Goal: Task Accomplishment & Management: Use online tool/utility

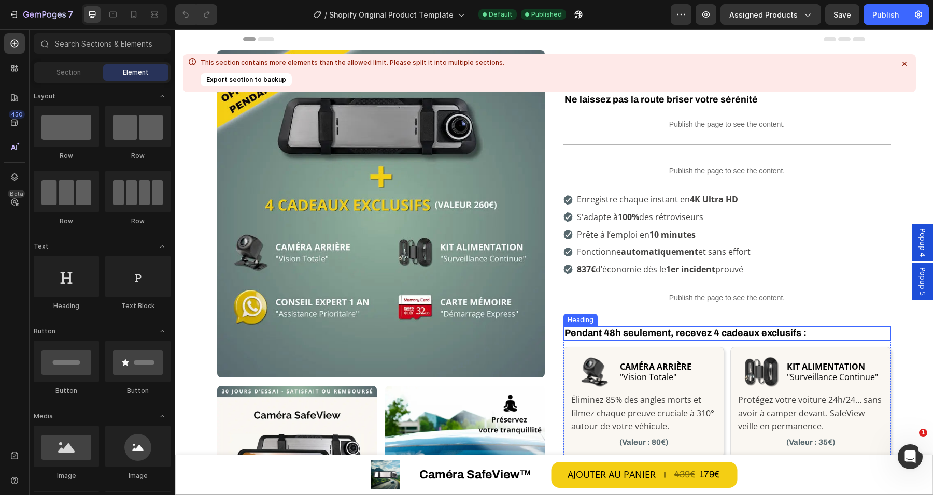
click at [670, 334] on h2 "Pendant 48h seulement, recevez 4 cadeaux exclusifs :" at bounding box center [726, 333] width 327 height 14
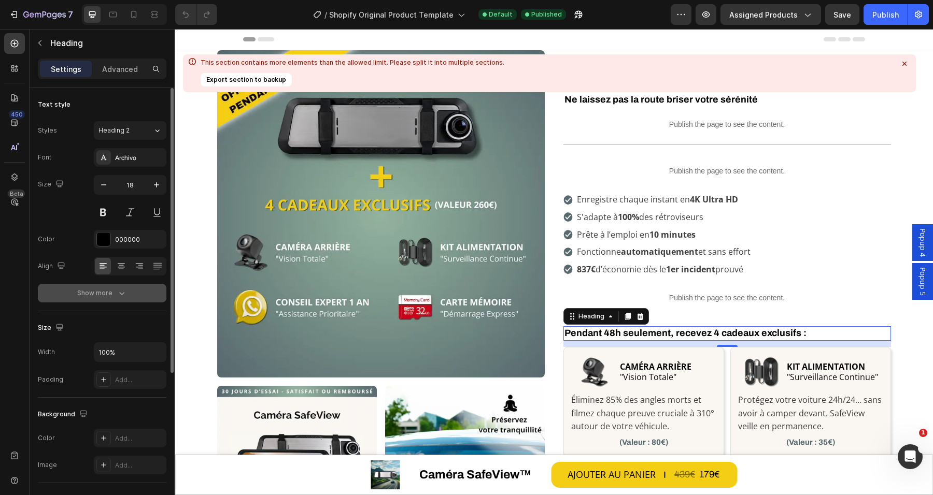
click at [120, 296] on icon "button" at bounding box center [122, 293] width 10 height 10
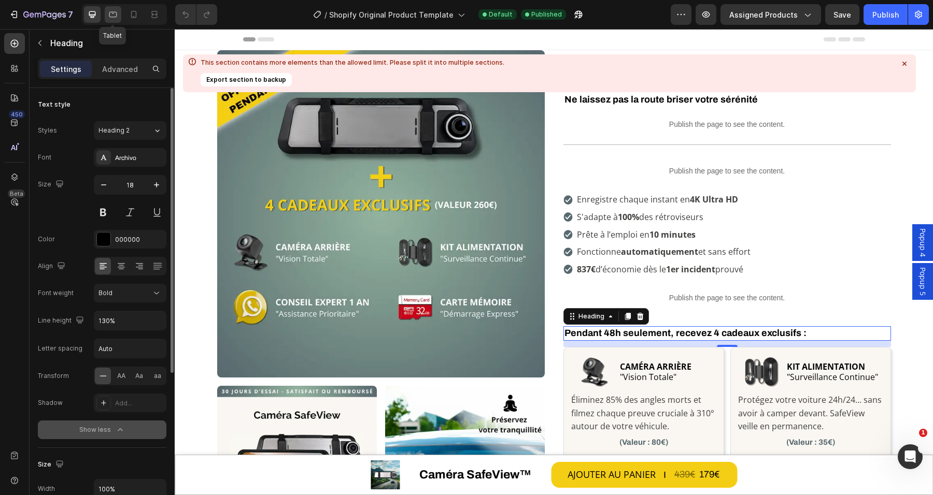
click at [111, 13] on icon at bounding box center [113, 14] width 10 height 10
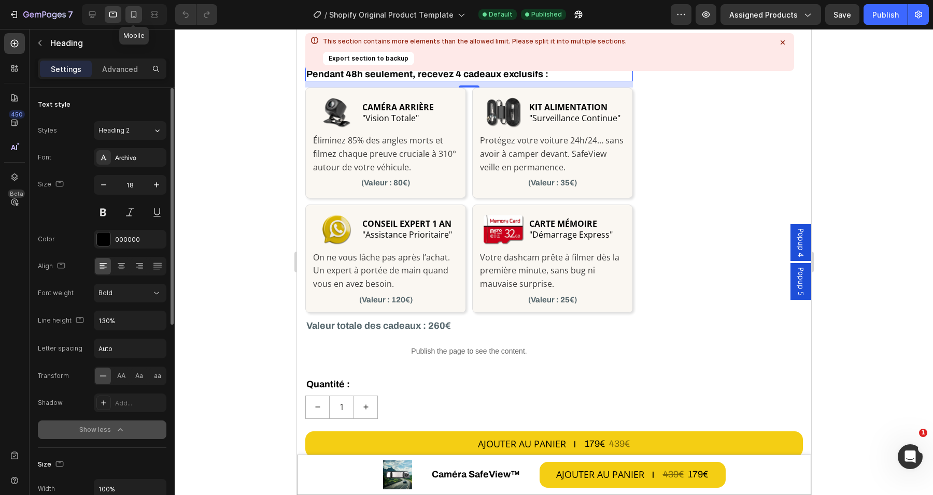
scroll to position [731, 0]
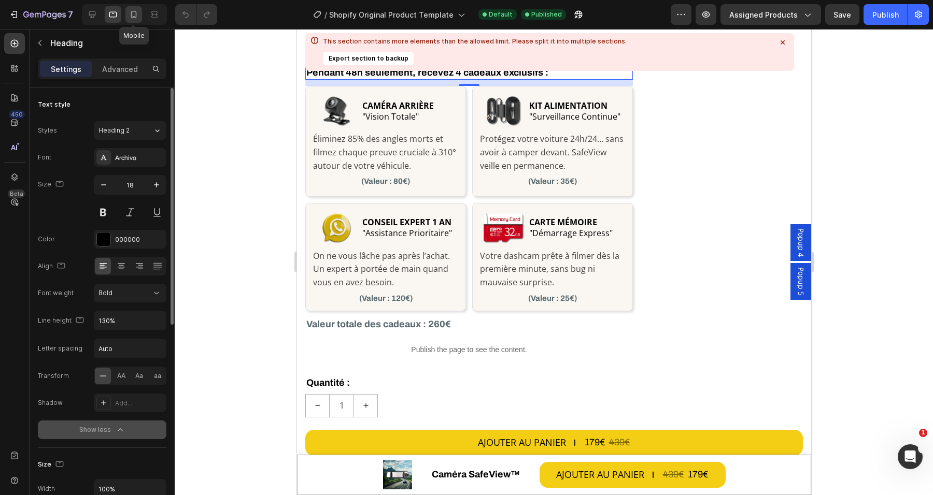
click at [129, 17] on icon at bounding box center [133, 14] width 10 height 10
type input "17"
type input "140%"
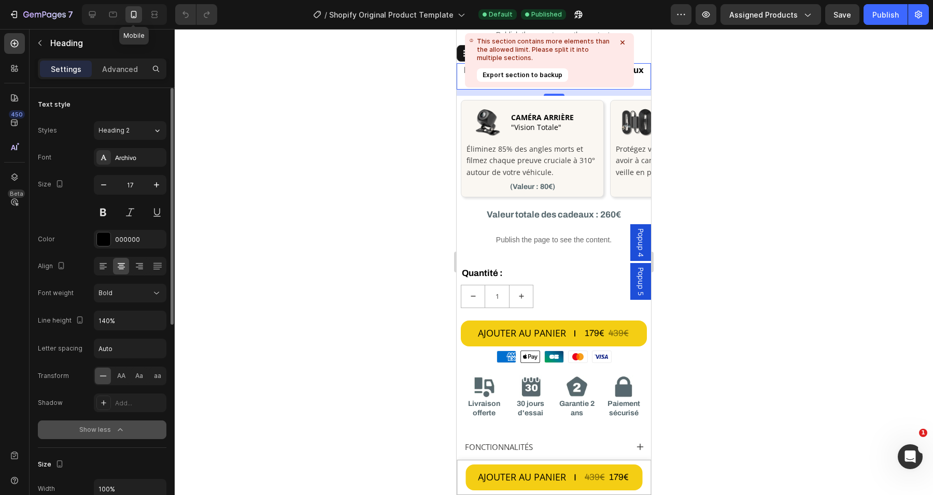
scroll to position [412, 0]
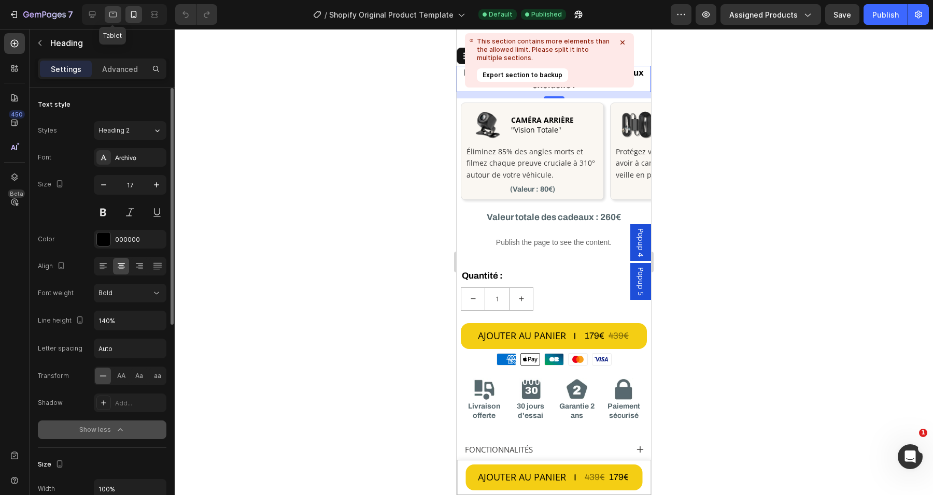
click at [108, 11] on icon at bounding box center [113, 14] width 10 height 10
type input "18"
type input "130%"
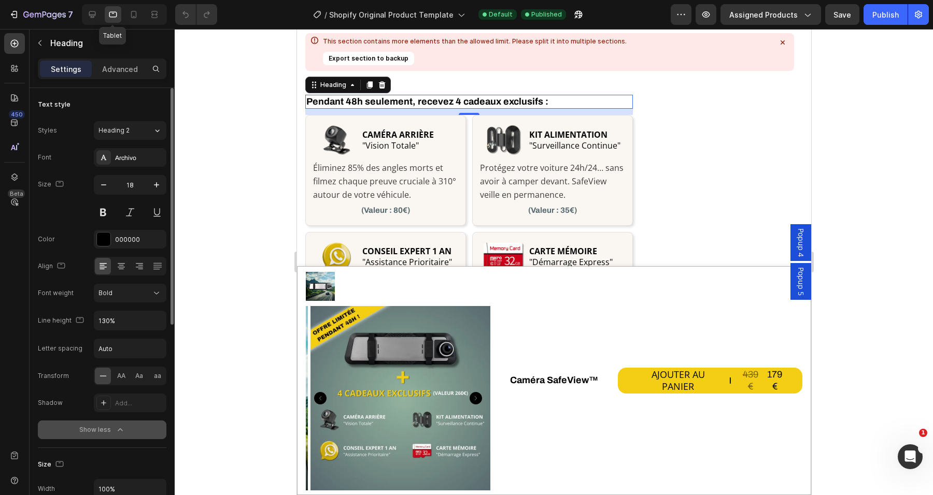
scroll to position [731, 0]
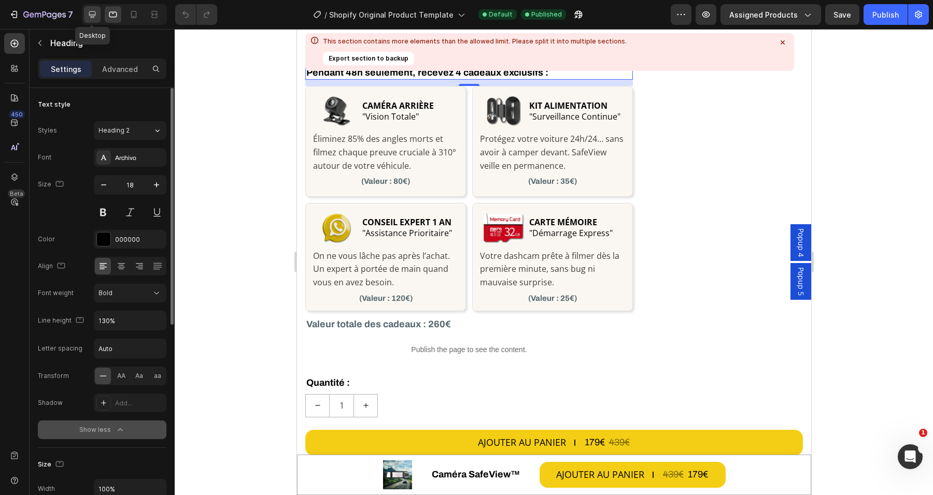
click at [93, 12] on icon at bounding box center [92, 14] width 10 height 10
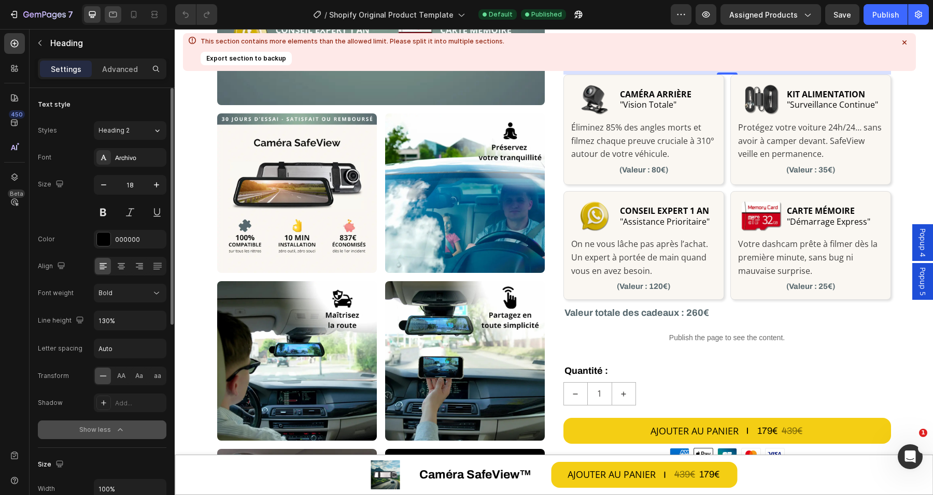
scroll to position [261, 0]
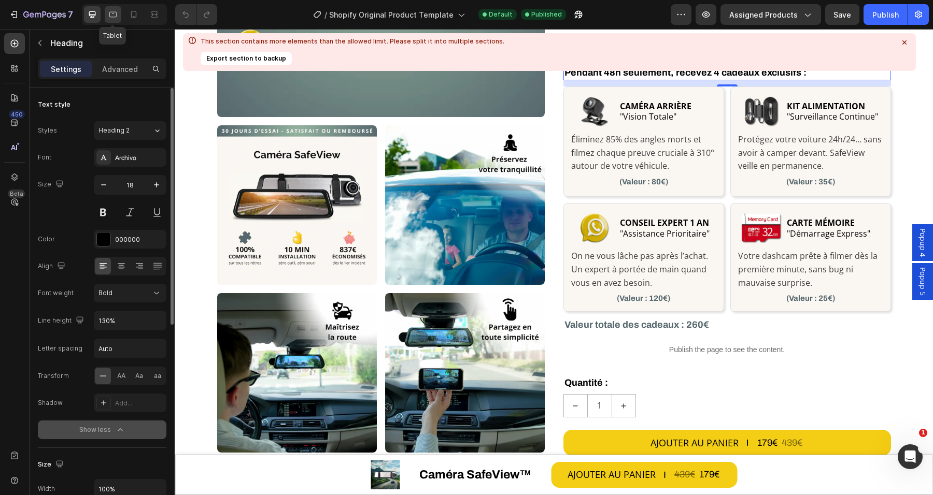
click at [106, 13] on div at bounding box center [113, 14] width 17 height 17
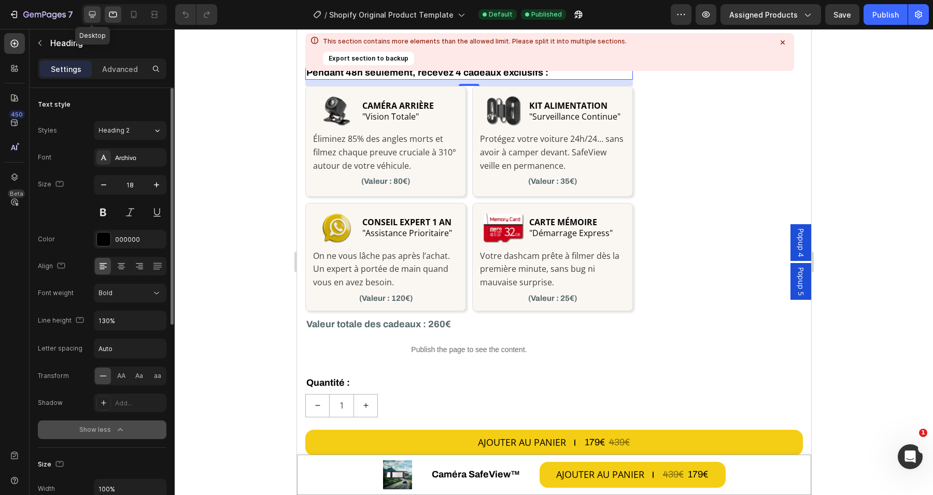
click at [94, 16] on icon at bounding box center [92, 14] width 7 height 7
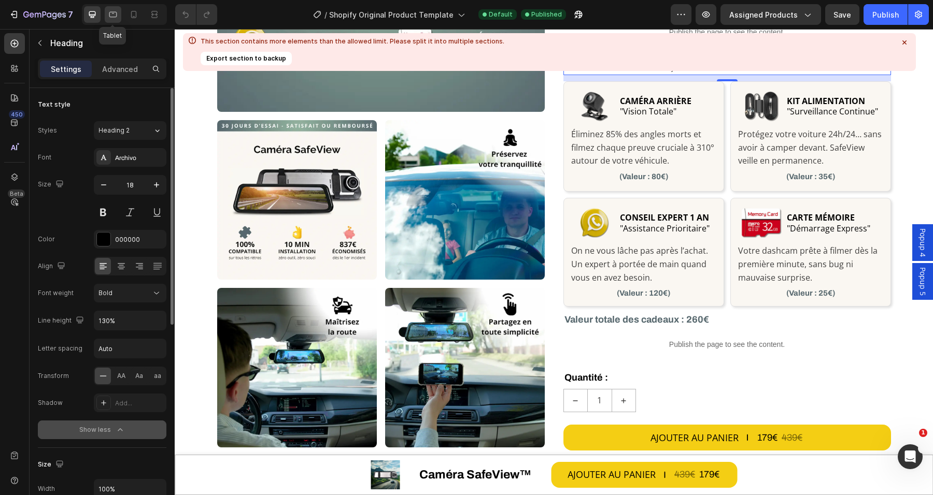
scroll to position [261, 0]
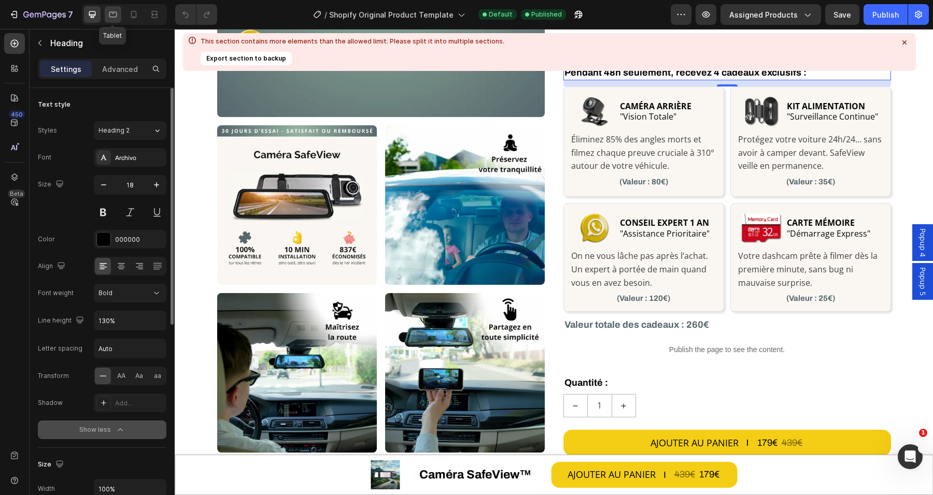
click at [108, 12] on icon at bounding box center [113, 14] width 10 height 10
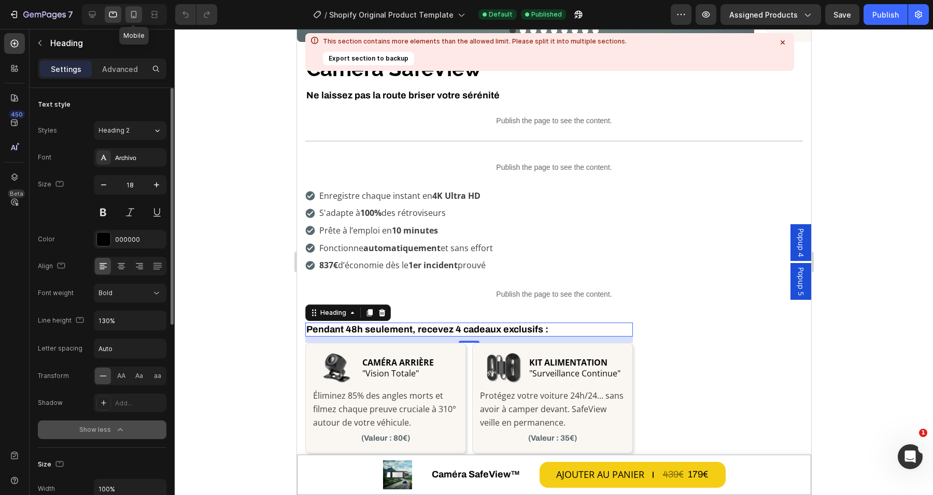
click at [132, 12] on icon at bounding box center [133, 14] width 10 height 10
type input "17"
type input "140%"
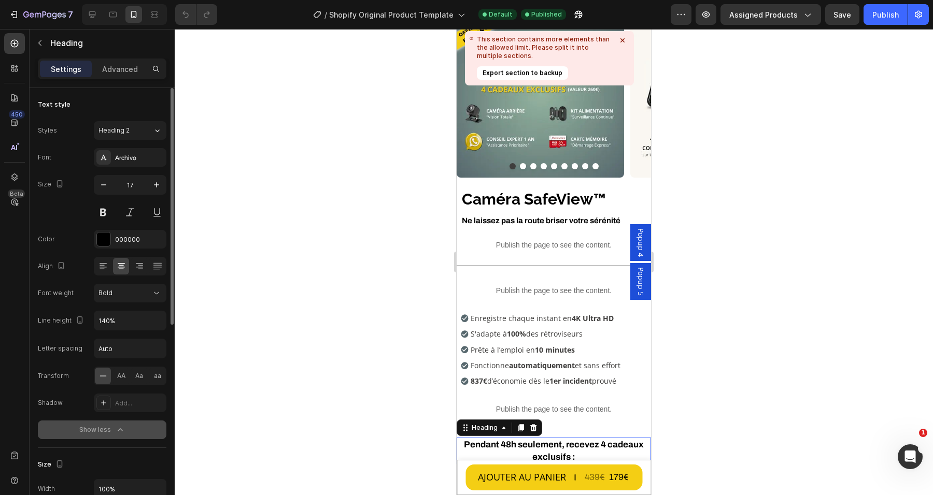
scroll to position [23, 0]
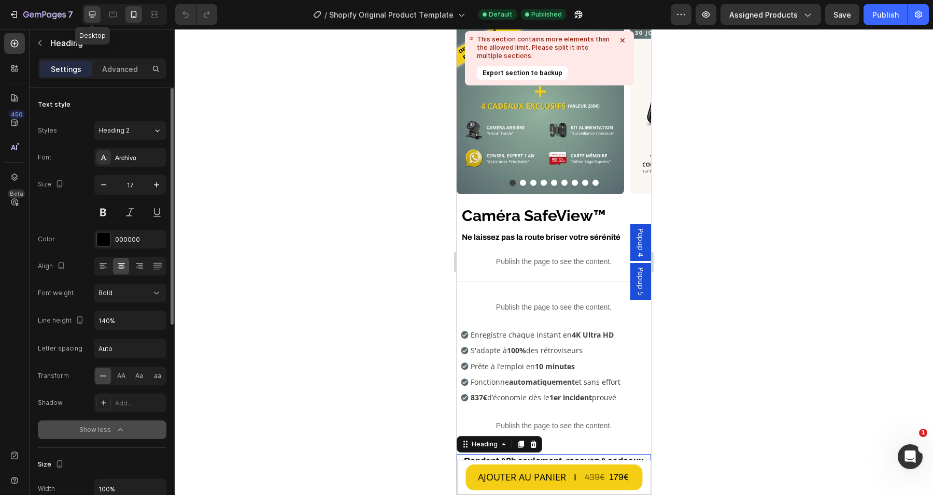
click at [87, 8] on div at bounding box center [92, 14] width 17 height 17
type input "18"
type input "130%"
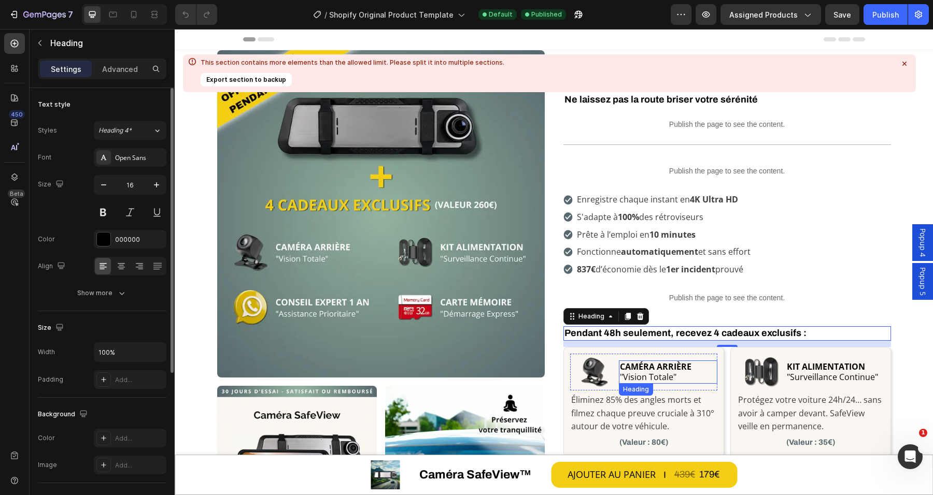
click at [657, 368] on strong "CAMÉRA ARRIÈRE" at bounding box center [655, 366] width 71 height 11
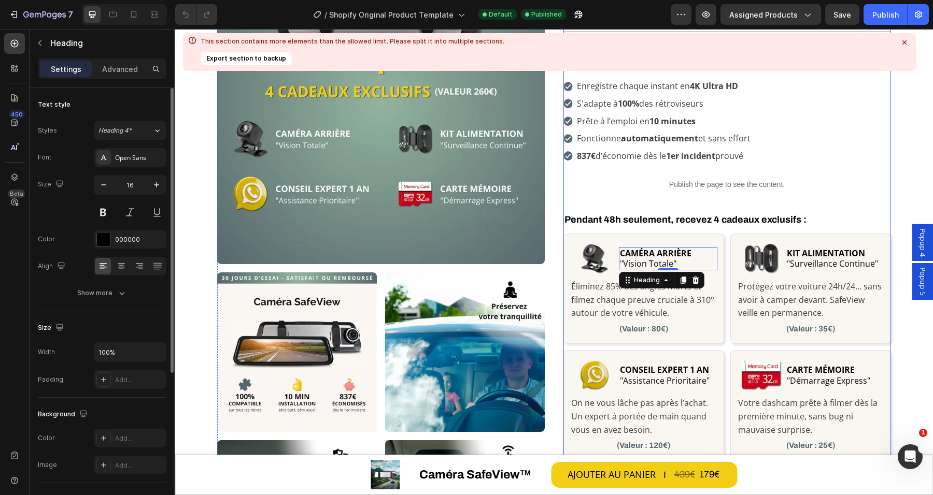
scroll to position [194, 0]
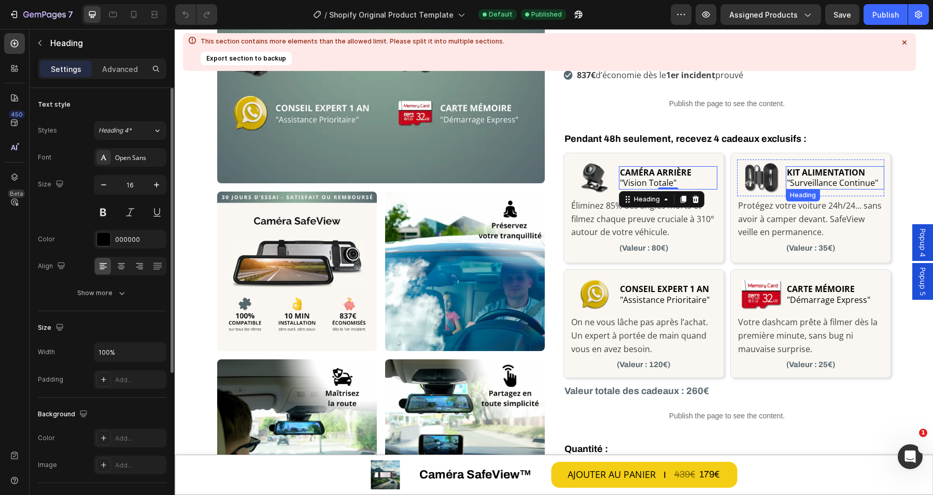
click at [810, 171] on strong "KIT ALIMENTATION" at bounding box center [825, 172] width 78 height 11
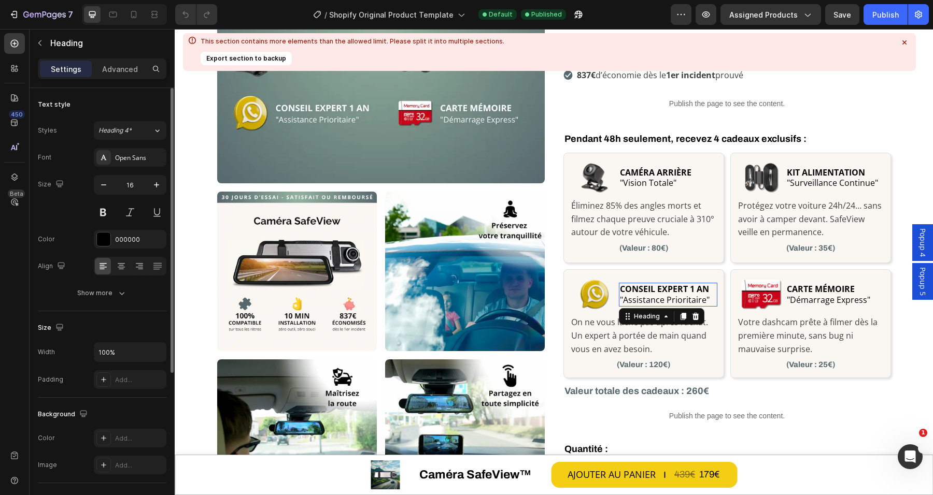
click at [671, 295] on h2 "CONSEIL EXPERT 1 AN "Assistance Prioritaire"" at bounding box center [668, 295] width 98 height 24
click at [134, 13] on icon at bounding box center [133, 14] width 10 height 10
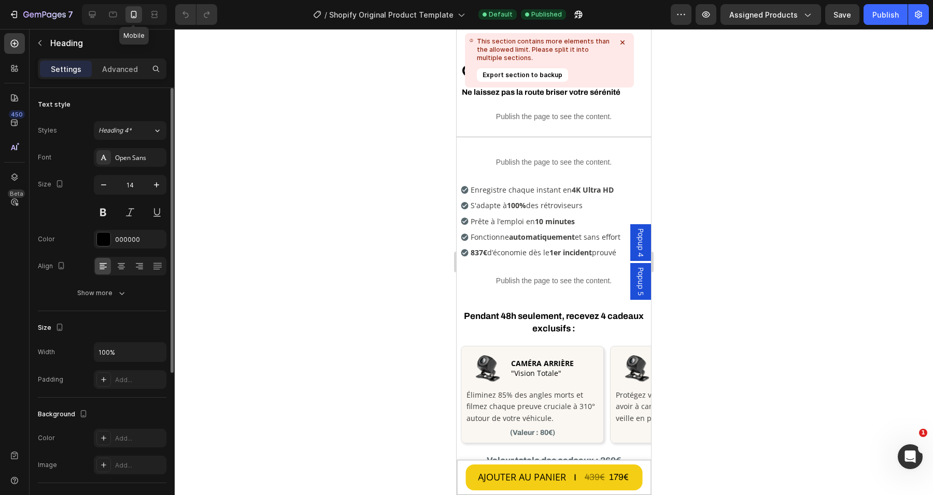
scroll to position [158, 0]
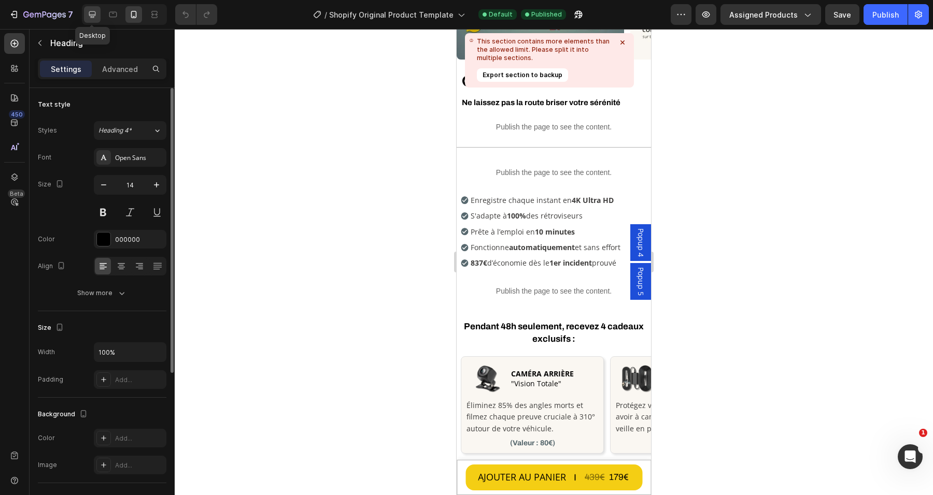
click at [96, 11] on div at bounding box center [92, 14] width 17 height 17
type input "16"
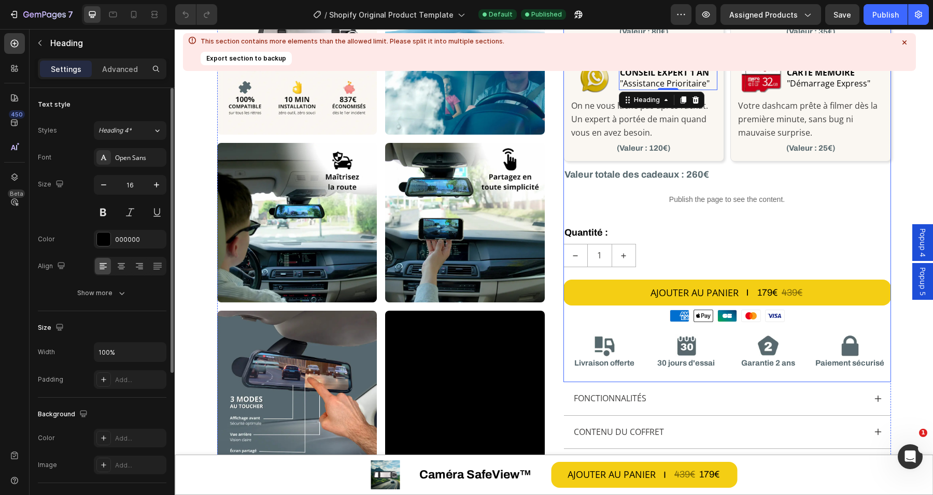
scroll to position [22, 0]
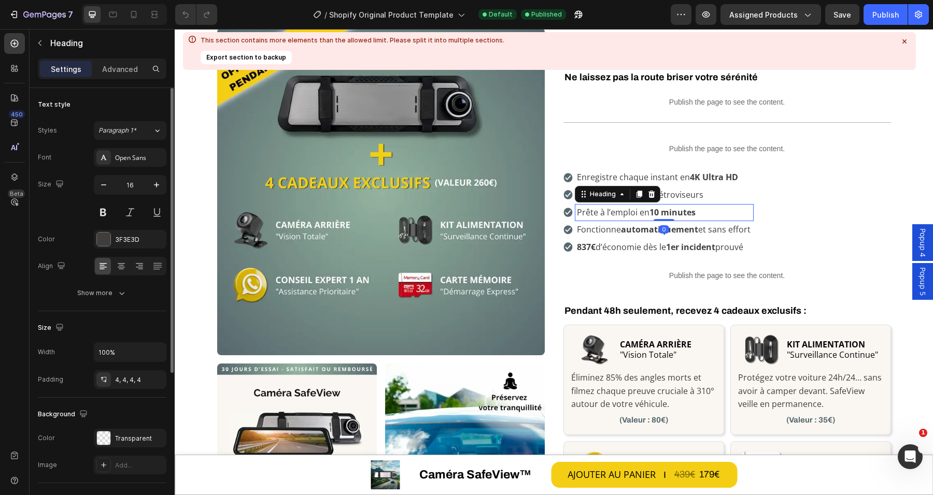
click at [614, 209] on h3 "Prête à l’emploi en 10 minutes" at bounding box center [664, 213] width 178 height 18
click at [112, 16] on icon at bounding box center [113, 14] width 10 height 10
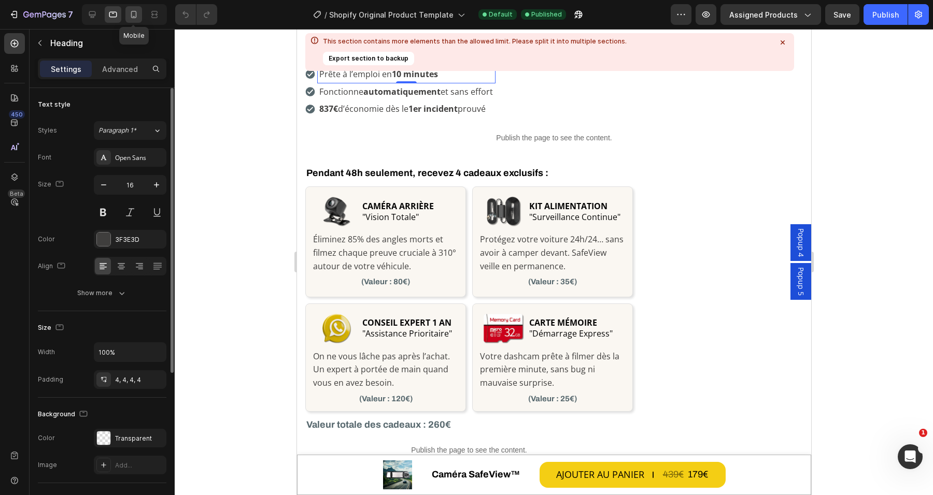
click at [131, 16] on icon at bounding box center [134, 14] width 6 height 7
type input "14"
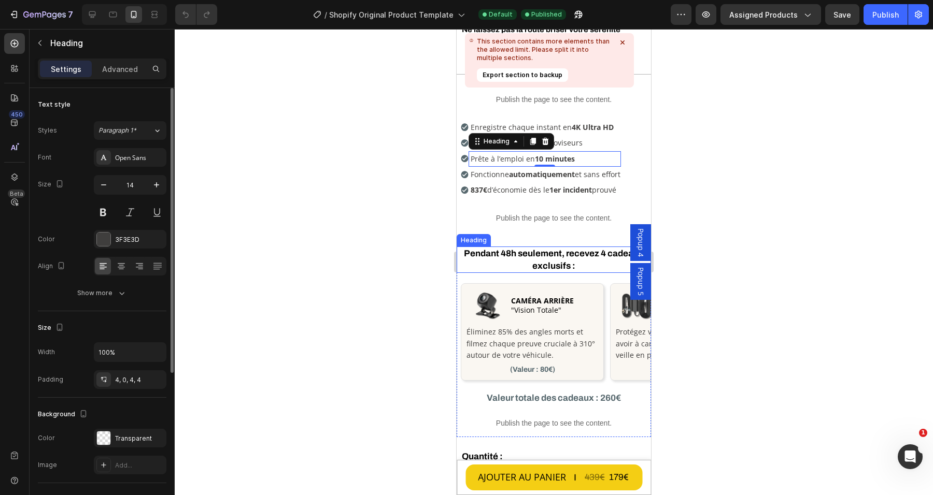
scroll to position [187, 0]
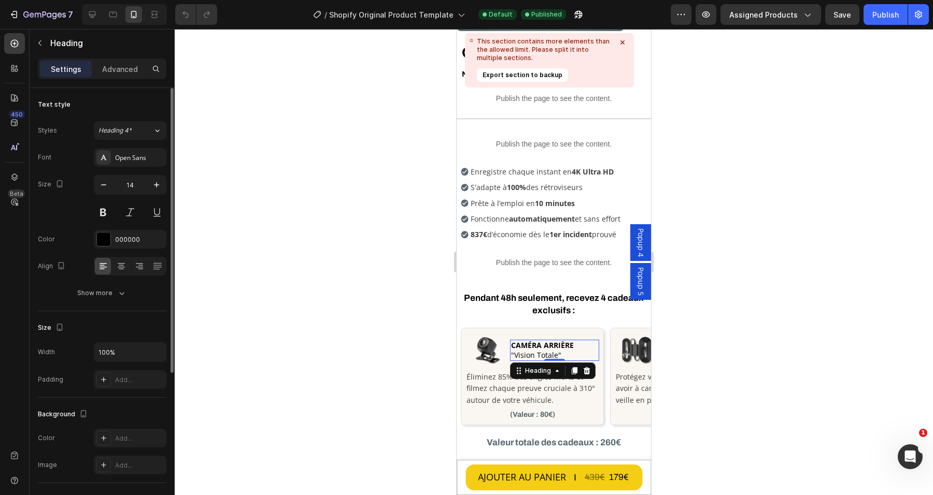
click at [545, 352] on span ""Vision Totale"" at bounding box center [536, 355] width 50 height 10
click at [105, 13] on div at bounding box center [113, 14] width 17 height 17
type input "16"
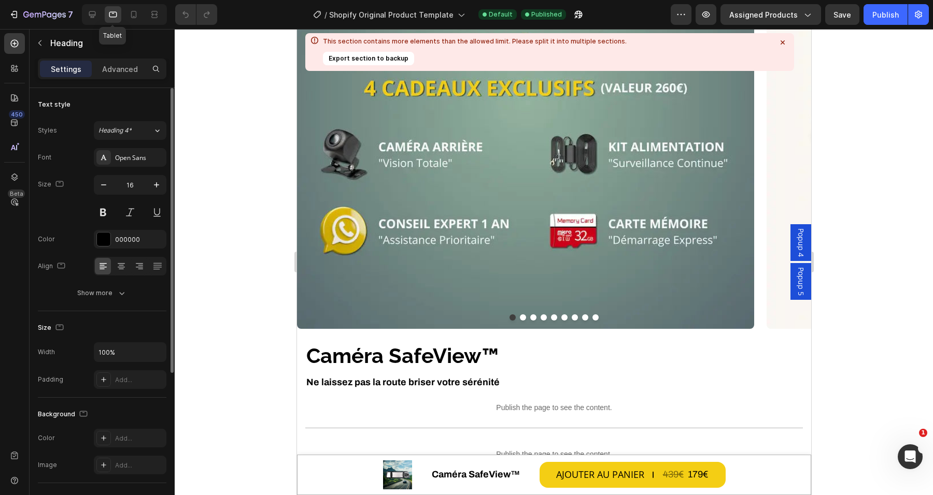
scroll to position [150, 0]
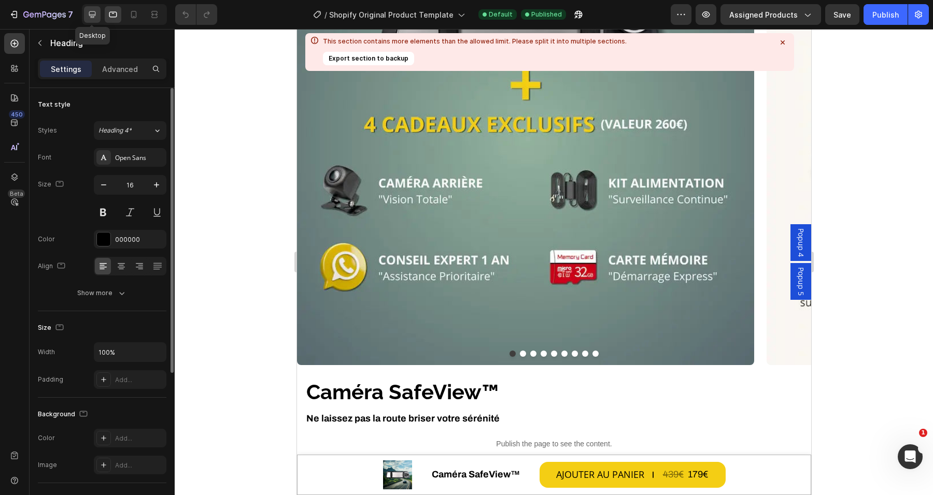
click at [87, 12] on icon at bounding box center [92, 14] width 10 height 10
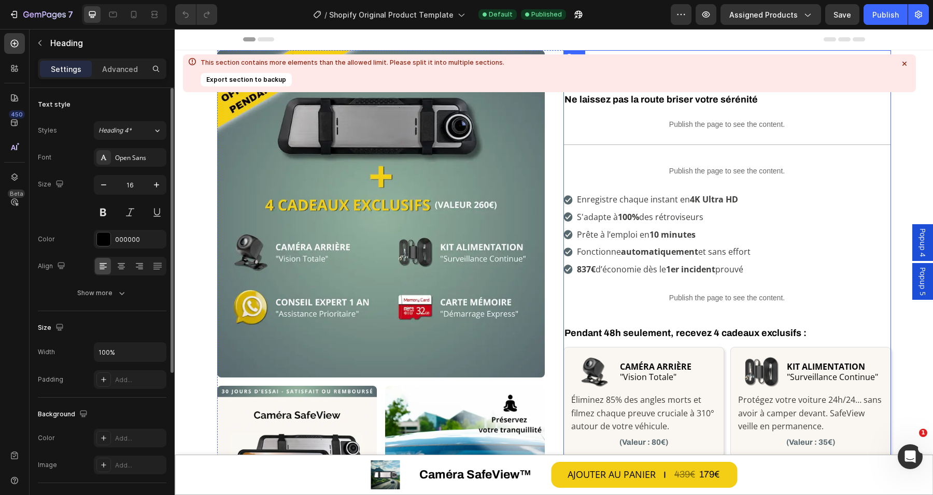
click at [903, 62] on icon at bounding box center [904, 64] width 4 height 4
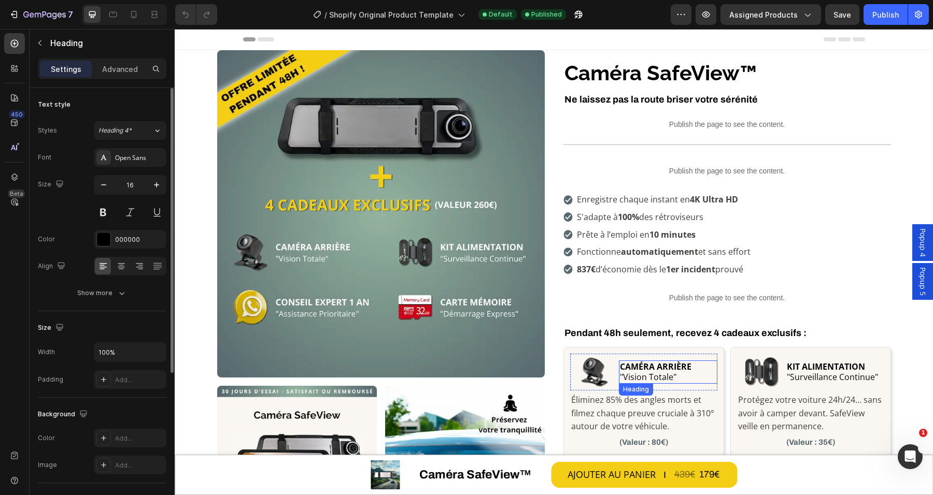
click at [642, 371] on span ""Vision Totale"" at bounding box center [648, 376] width 56 height 11
click at [117, 16] on icon at bounding box center [113, 14] width 10 height 10
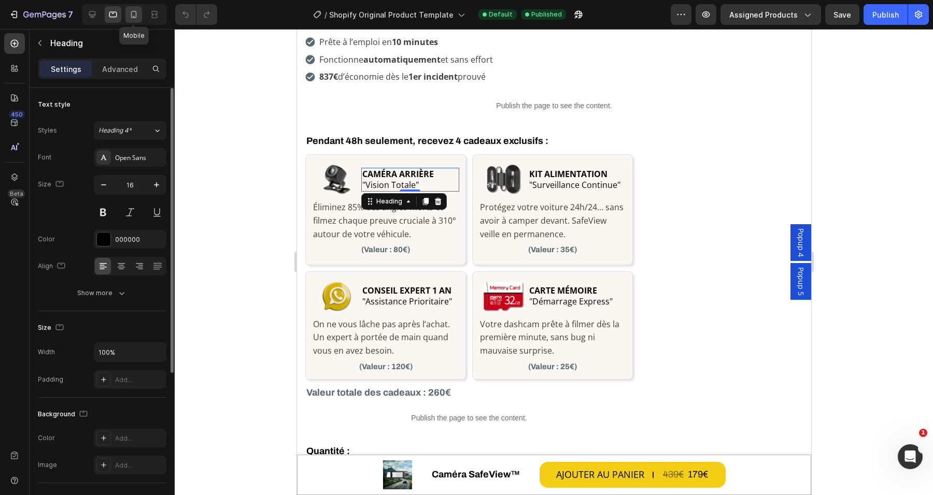
click at [131, 16] on icon at bounding box center [134, 14] width 6 height 7
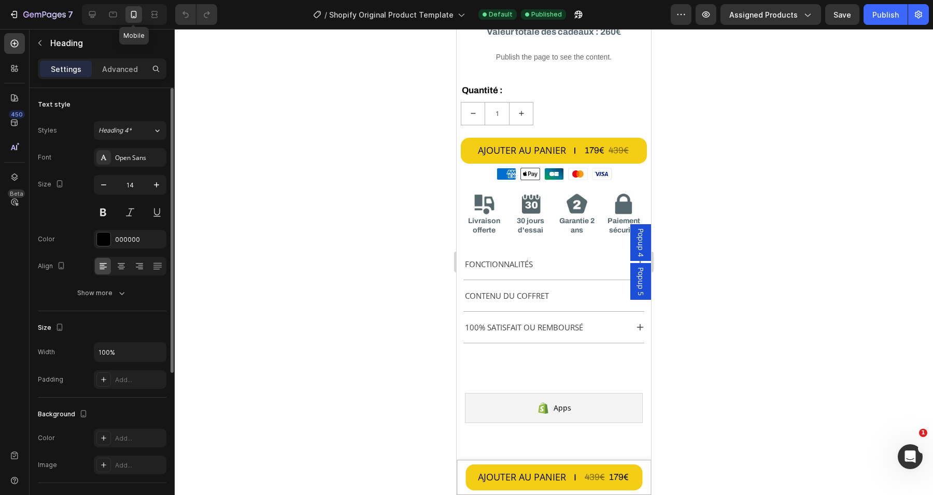
scroll to position [579, 0]
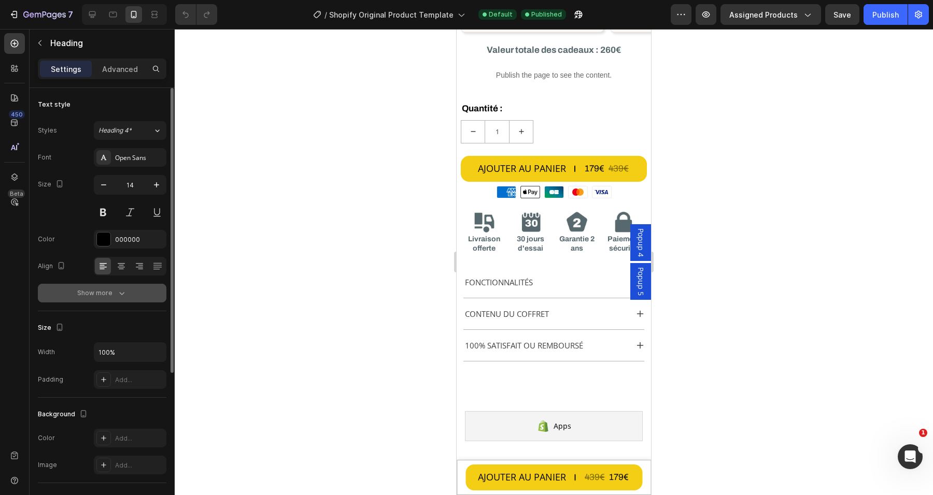
click at [121, 285] on button "Show more" at bounding box center [102, 293] width 128 height 19
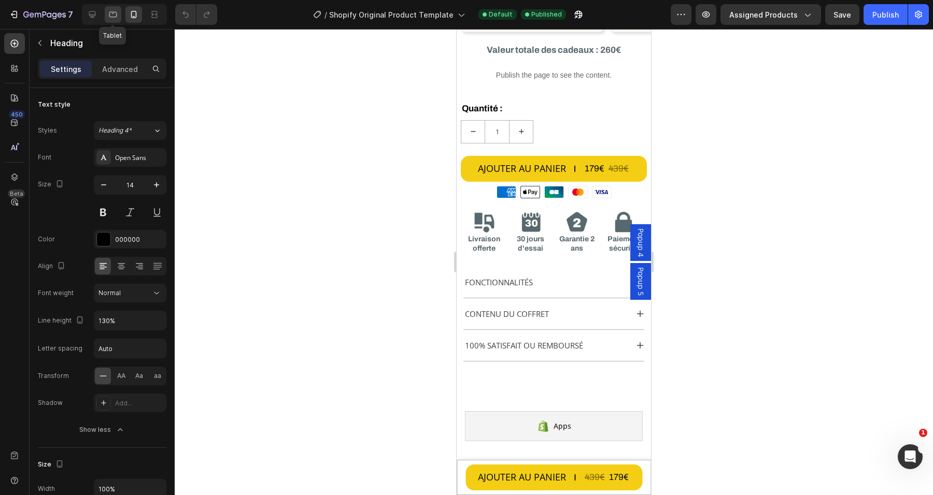
click at [109, 13] on icon at bounding box center [113, 14] width 10 height 10
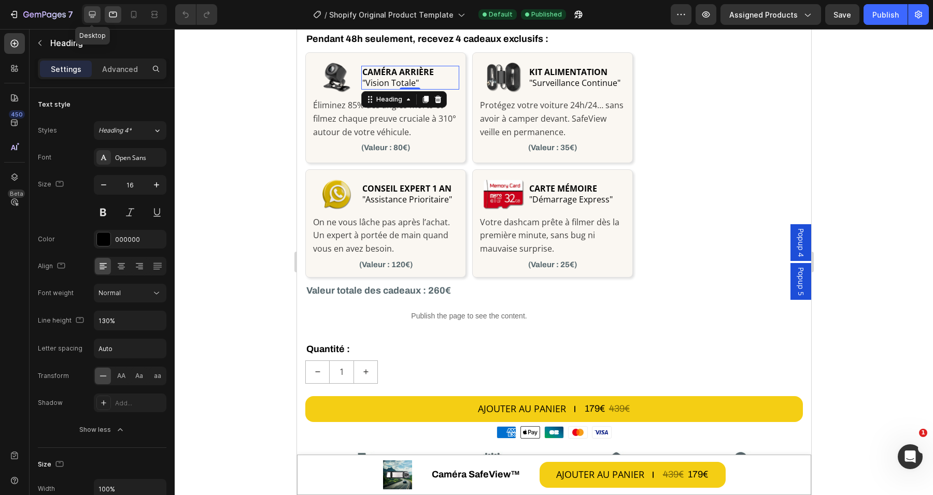
click at [94, 13] on icon at bounding box center [92, 14] width 7 height 7
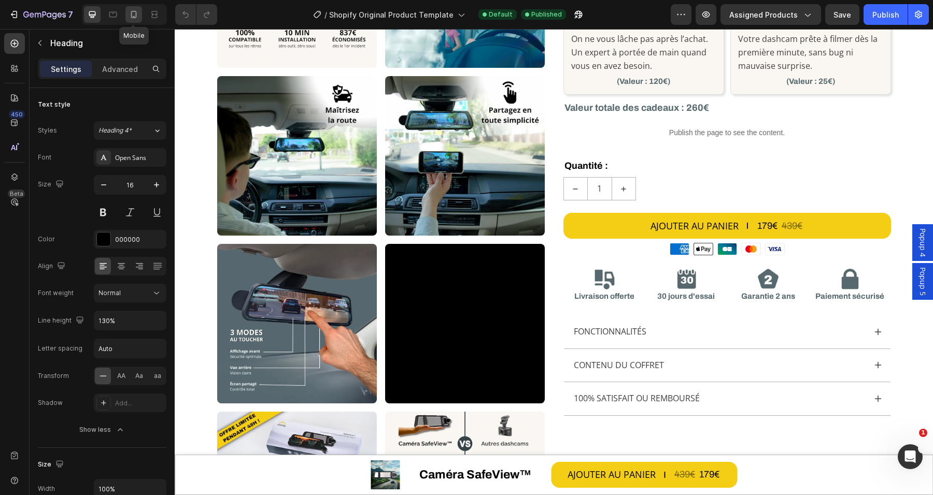
click at [138, 10] on icon at bounding box center [133, 14] width 10 height 10
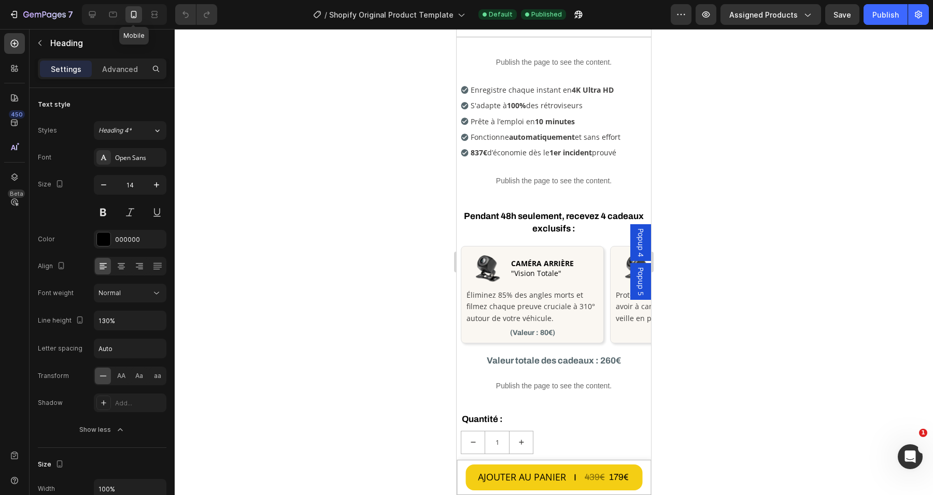
scroll to position [258, 0]
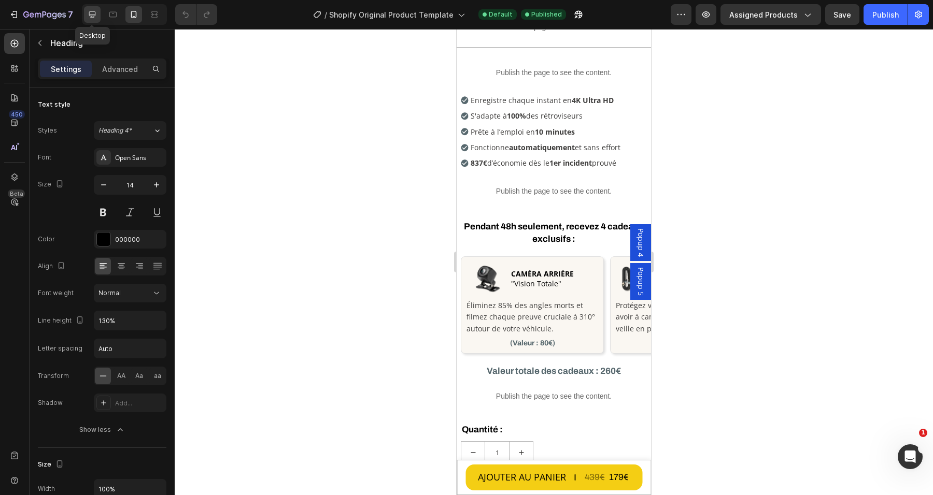
click at [92, 17] on icon at bounding box center [92, 14] width 10 height 10
type input "16"
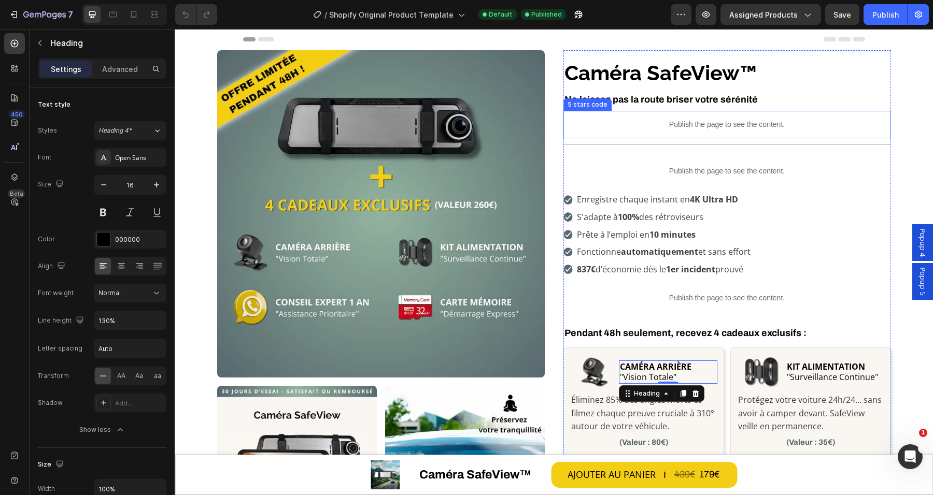
click at [713, 133] on div "Publish the page to see the content." at bounding box center [726, 124] width 327 height 27
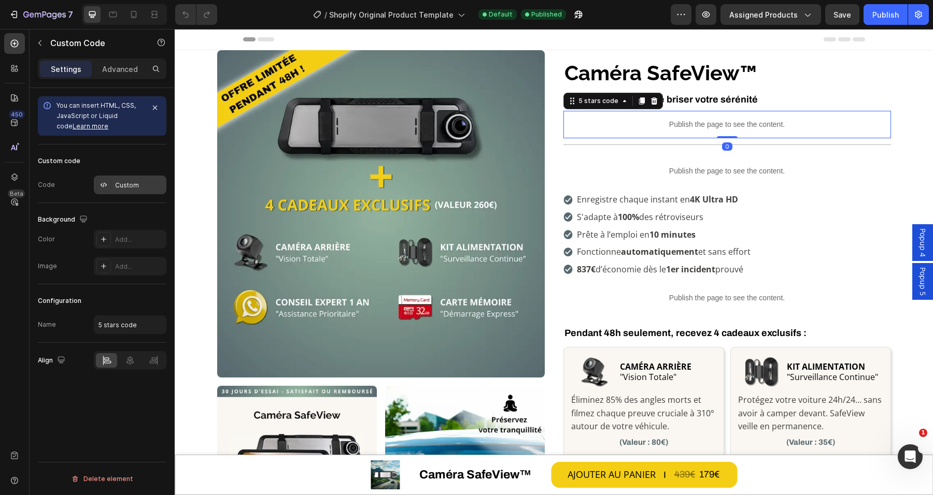
click at [138, 181] on div "Custom" at bounding box center [139, 185] width 49 height 9
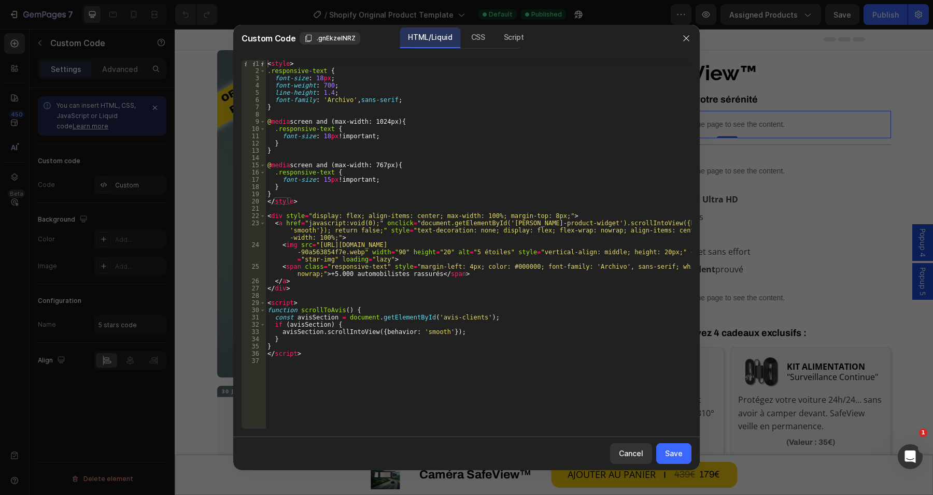
type textarea "<img src="https://cdn.shopify.com/s/files/1/0712/2960/4152/files/gempages_56049…"
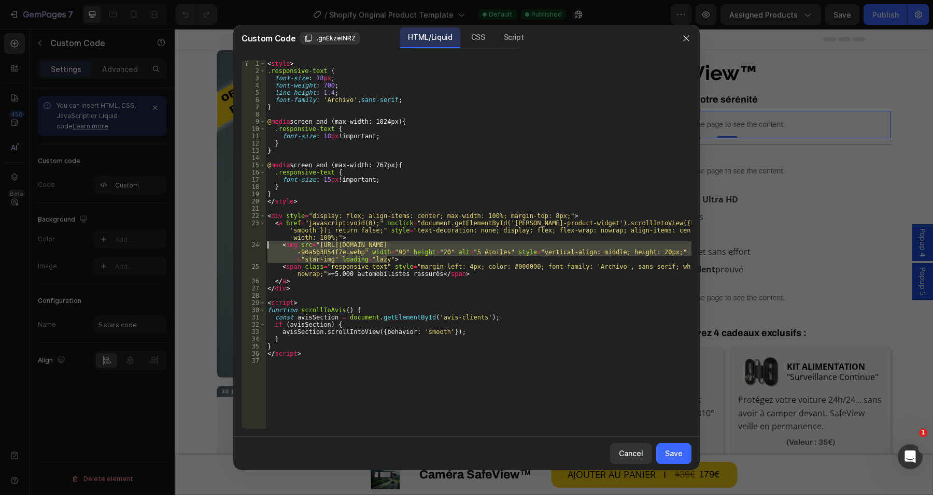
drag, startPoint x: 405, startPoint y: 257, endPoint x: 261, endPoint y: 244, distance: 145.2
click at [261, 244] on div "<img src="https://cdn.shopify.com/s/files/1/0712/2960/4152/files/gempages_56049…" at bounding box center [466, 244] width 450 height 369
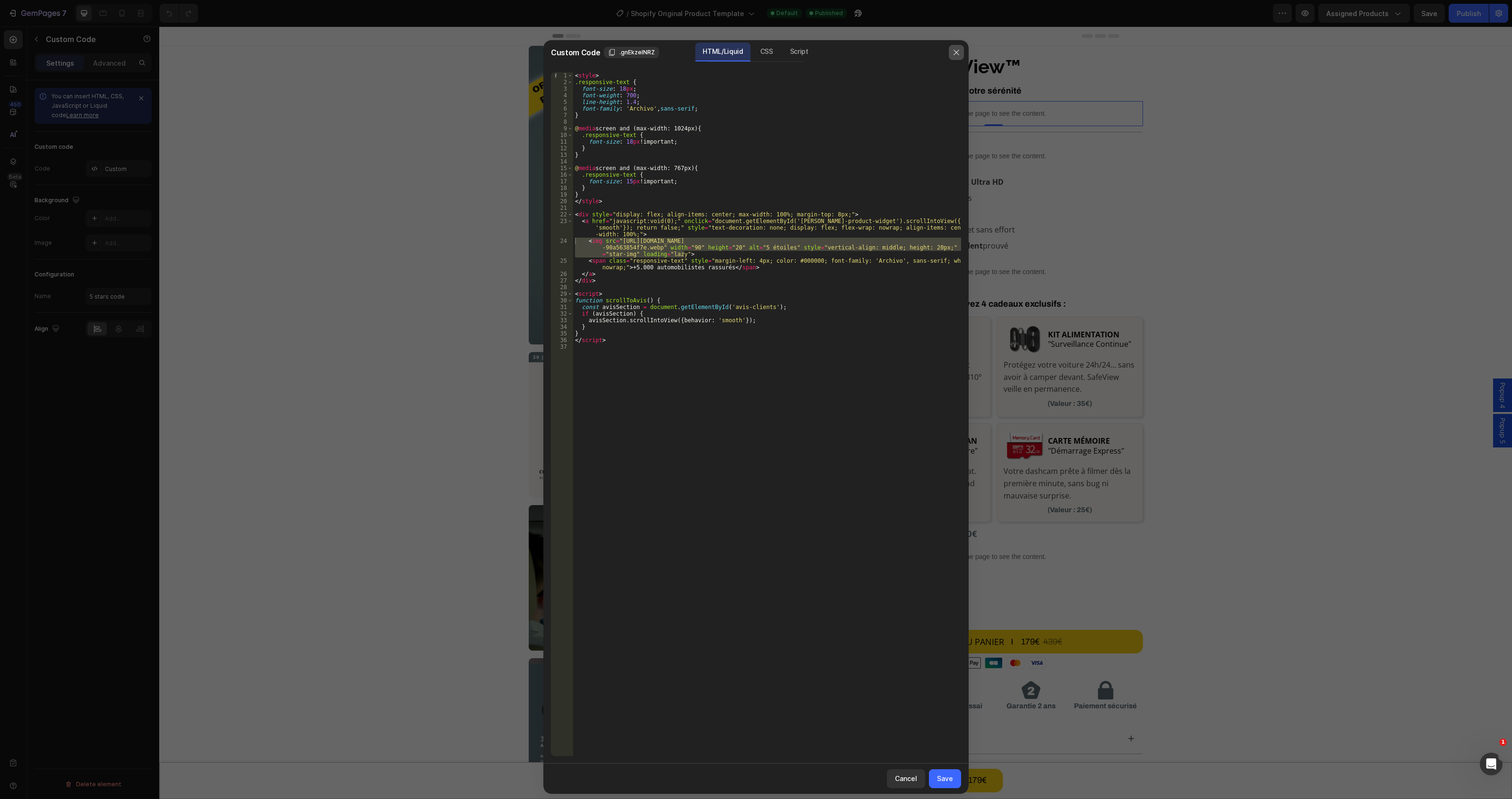
click at [850, 57] on button "button" at bounding box center [956, 52] width 16 height 16
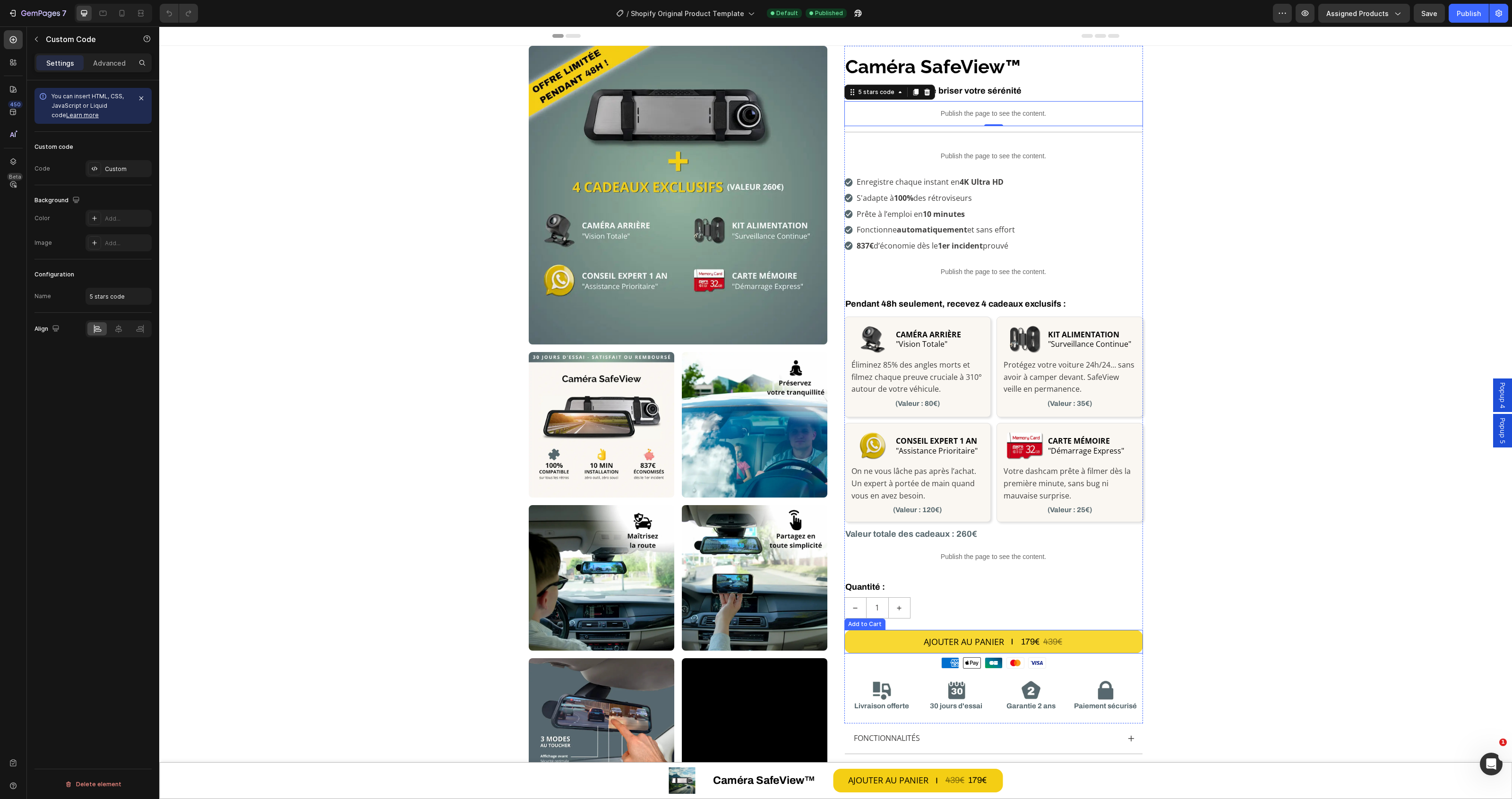
click at [850, 451] on div "179€" at bounding box center [1030, 642] width 20 height 13
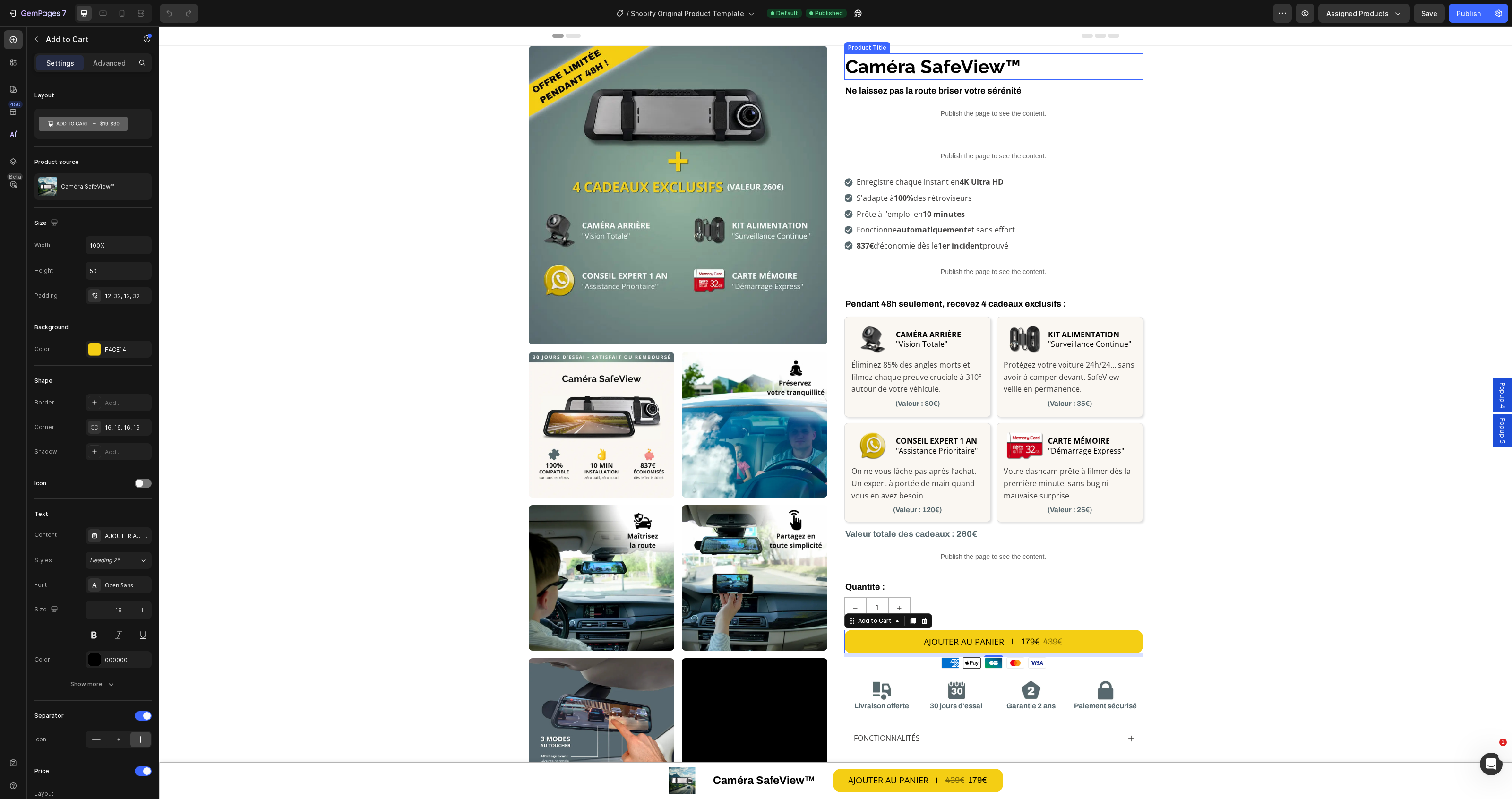
click at [850, 68] on h1 "Caméra SafeView™" at bounding box center [993, 67] width 298 height 26
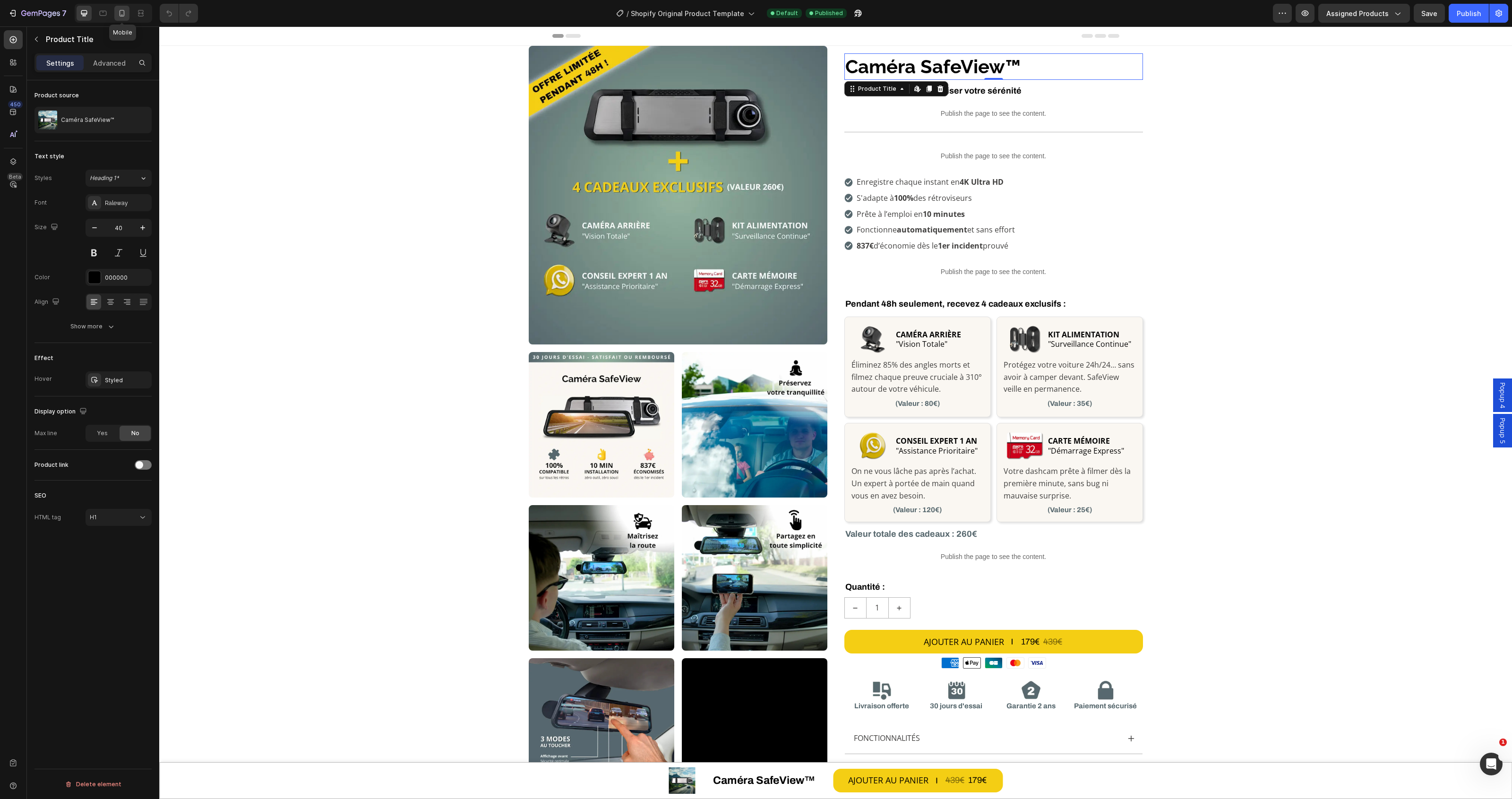
click at [117, 16] on icon at bounding box center [121, 13] width 9 height 9
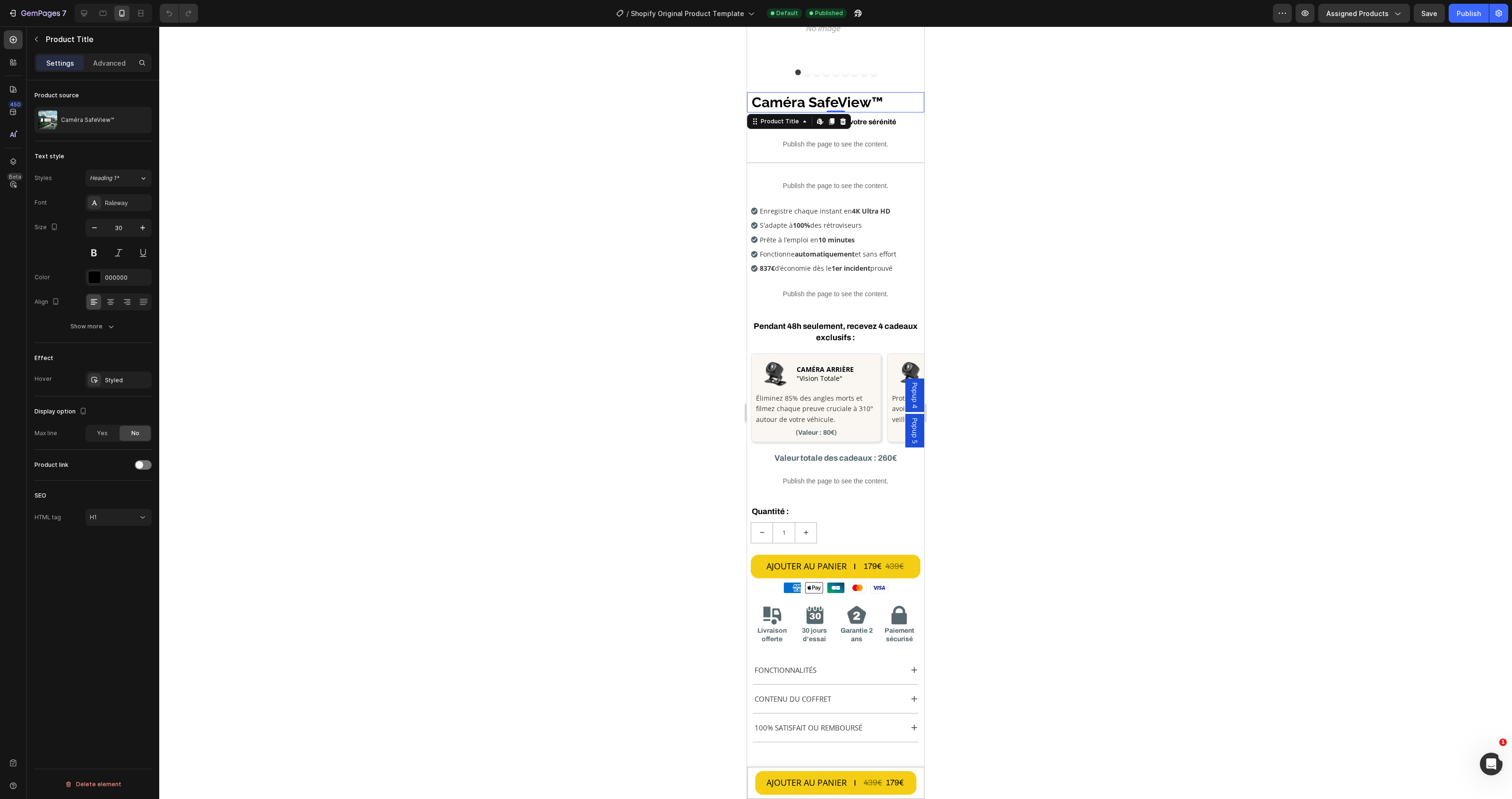
scroll to position [150, 0]
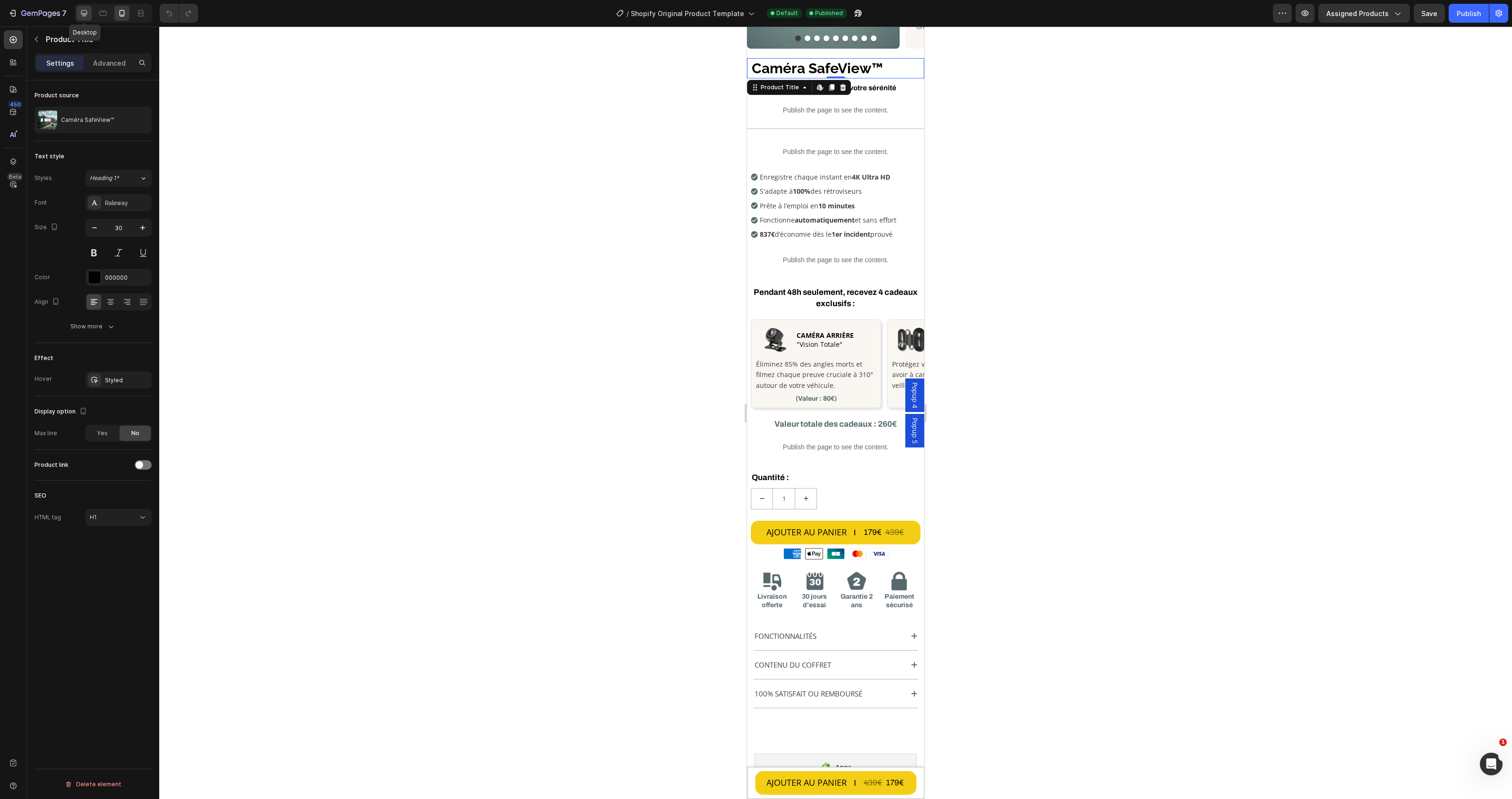
click at [82, 11] on icon at bounding box center [84, 13] width 9 height 9
type input "40"
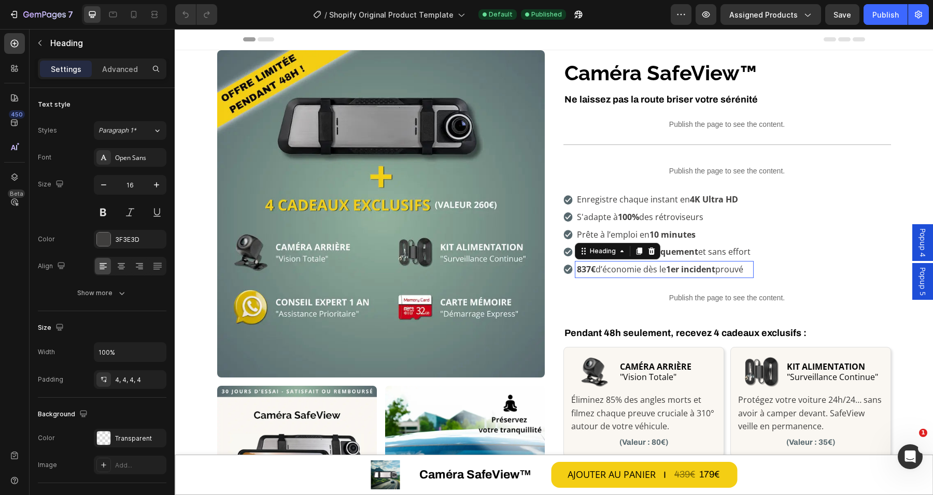
click at [659, 261] on h3 "837€ d’économie dès le 1er incident prouvé" at bounding box center [664, 270] width 178 height 18
click at [146, 9] on div at bounding box center [154, 14] width 17 height 17
click at [136, 11] on icon at bounding box center [133, 14] width 10 height 10
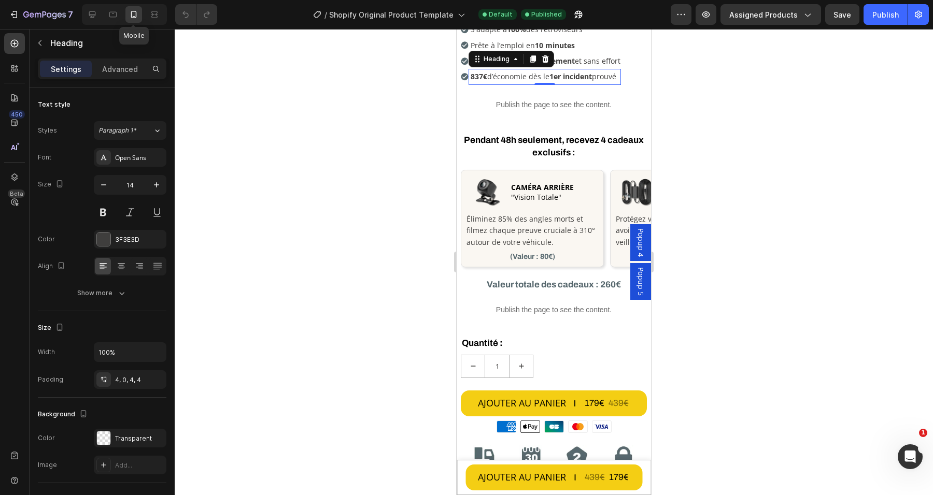
scroll to position [348, 0]
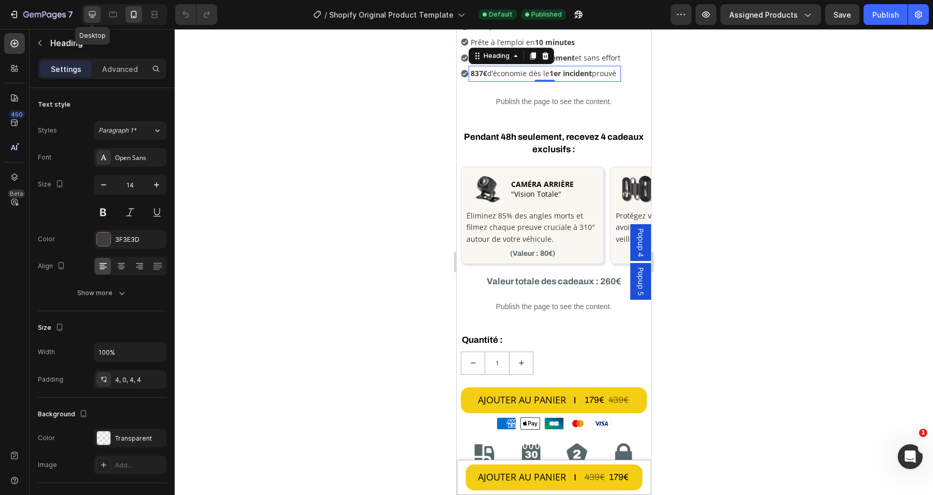
click at [98, 10] on div at bounding box center [92, 14] width 17 height 17
type input "16"
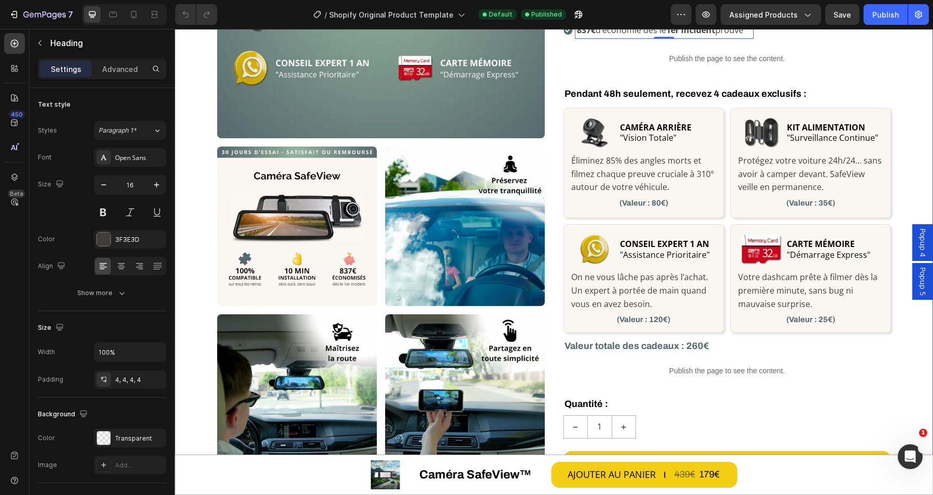
scroll to position [195, 0]
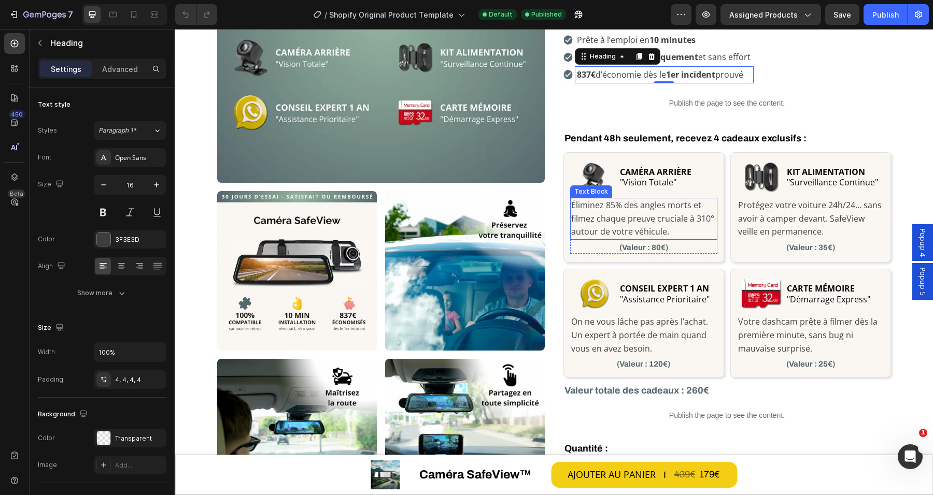
click at [609, 223] on p "Éliminez 85% des angles morts et filmez chaque preuve cruciale à 310° autour de…" at bounding box center [643, 219] width 145 height 40
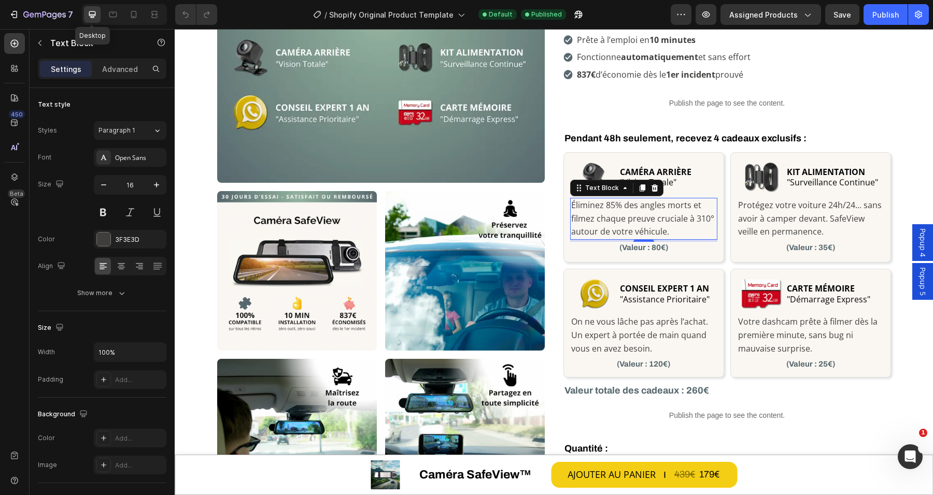
click at [99, 13] on div at bounding box center [92, 14] width 17 height 17
click at [109, 11] on icon at bounding box center [113, 14] width 10 height 10
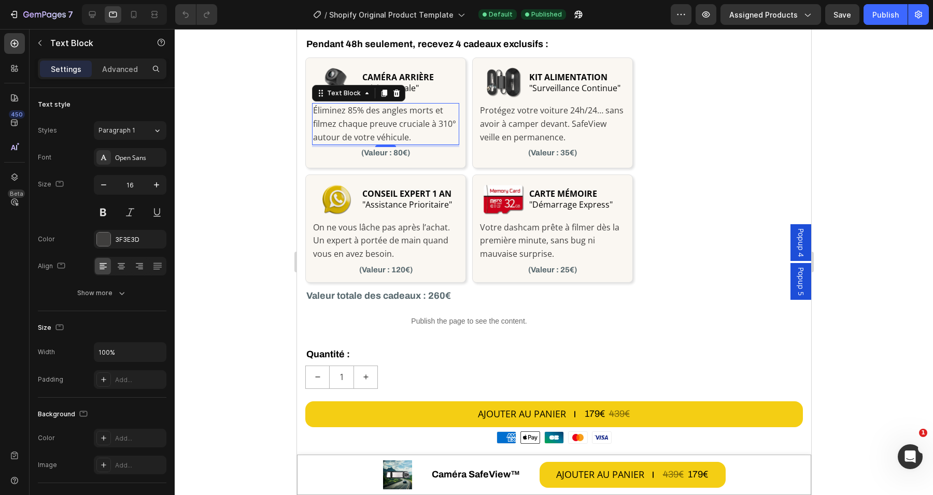
scroll to position [796, 0]
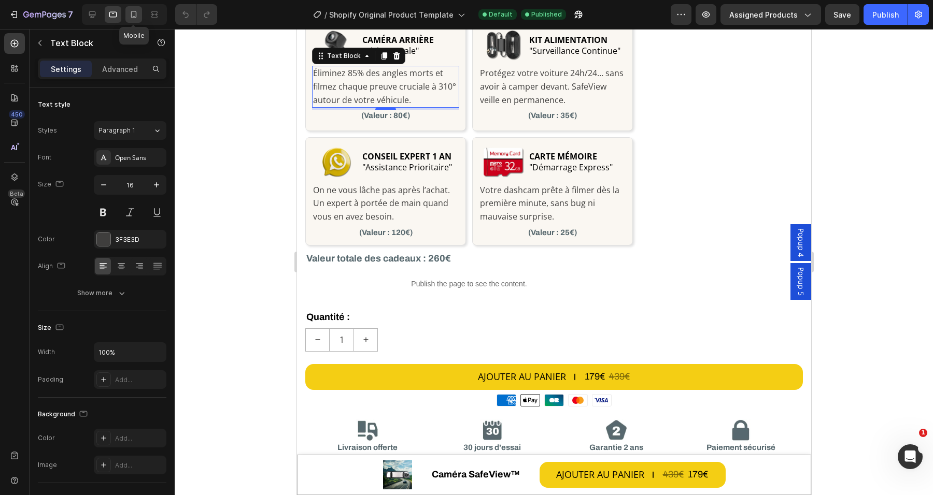
click at [131, 10] on icon at bounding box center [133, 14] width 10 height 10
type input "14"
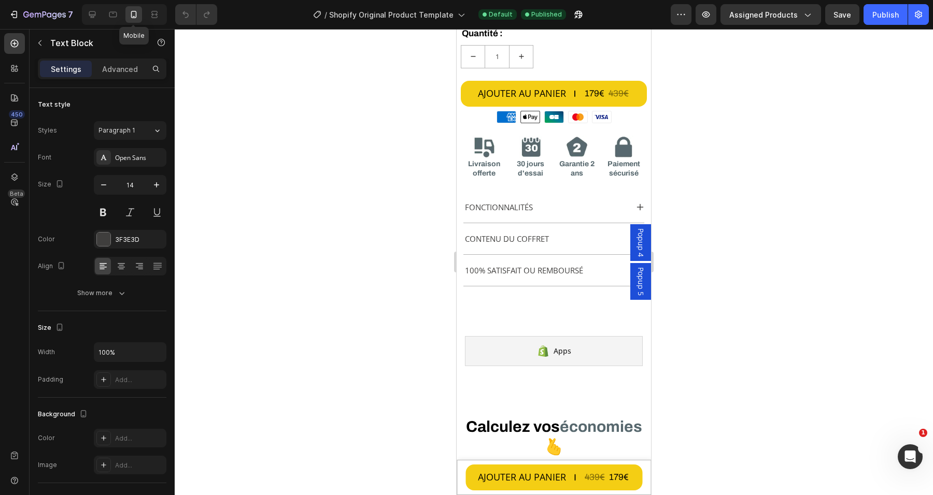
scroll to position [636, 0]
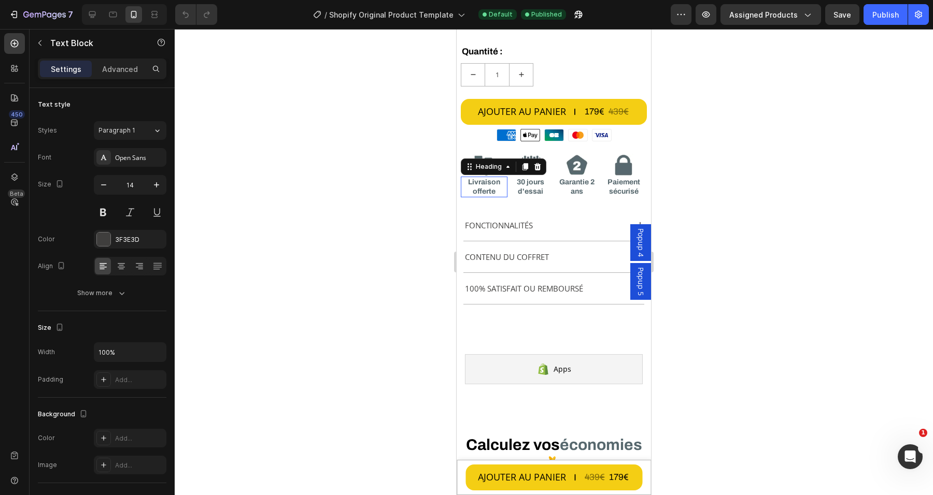
click at [479, 181] on h2 "Livraison offerte" at bounding box center [484, 187] width 47 height 21
click at [85, 13] on div at bounding box center [92, 14] width 17 height 17
type input "15"
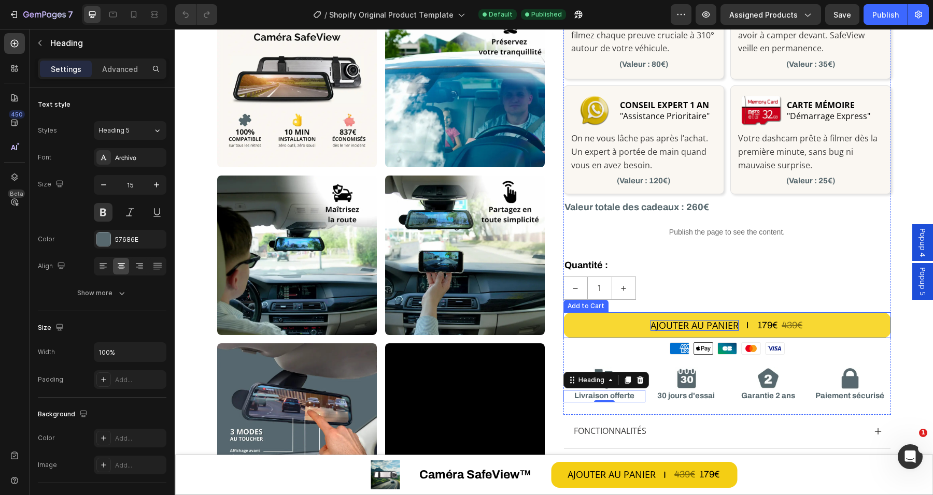
scroll to position [443, 0]
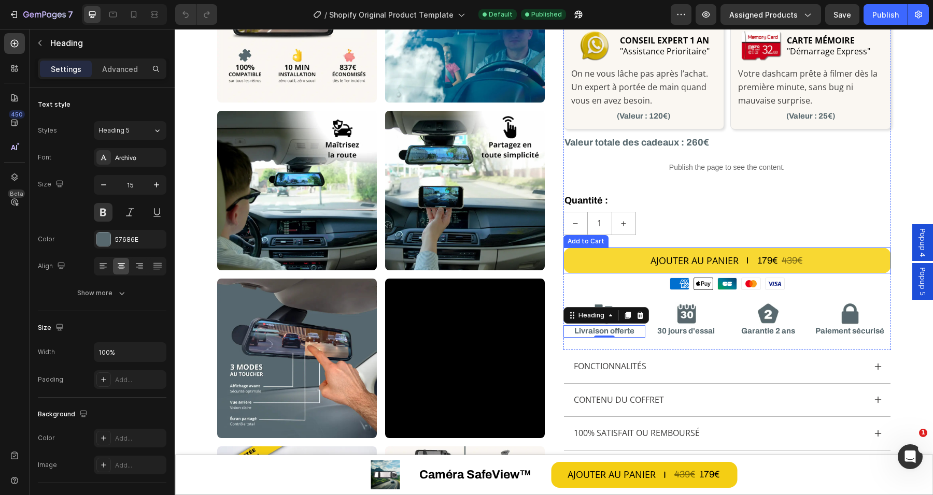
click at [762, 262] on div "179€" at bounding box center [767, 261] width 22 height 14
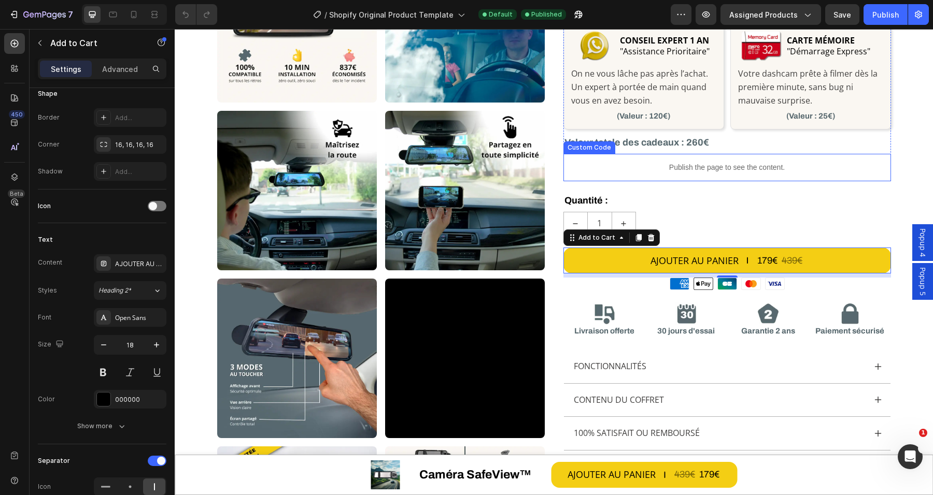
scroll to position [119, 0]
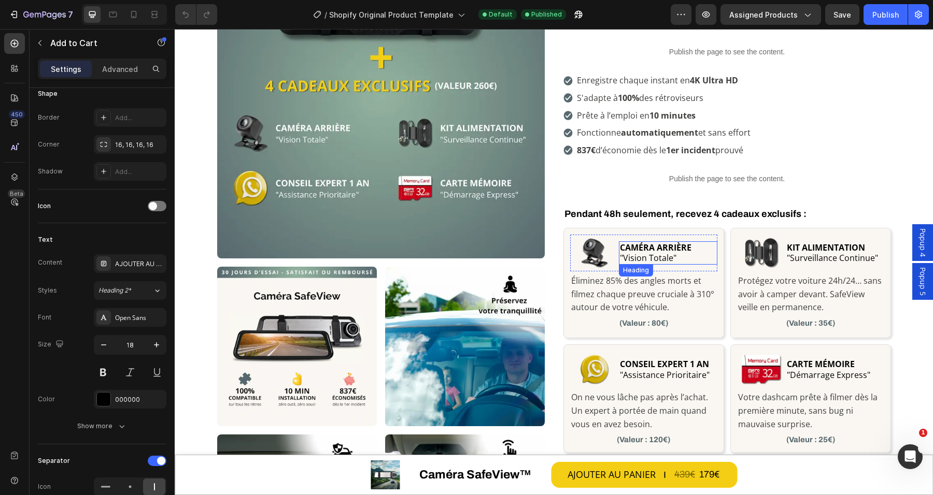
click at [648, 253] on span ""Vision Totale"" at bounding box center [648, 257] width 56 height 11
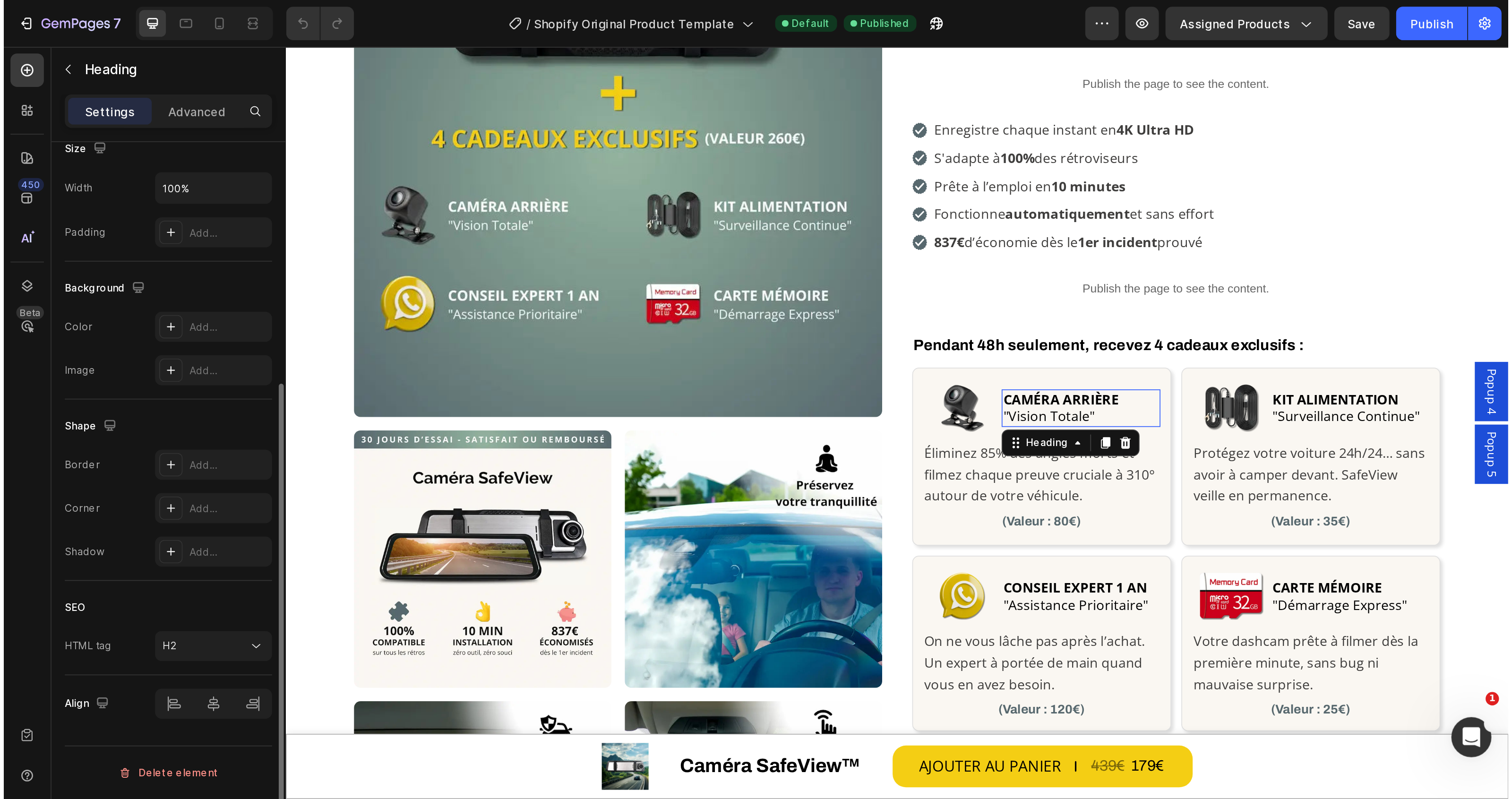
scroll to position [0, 0]
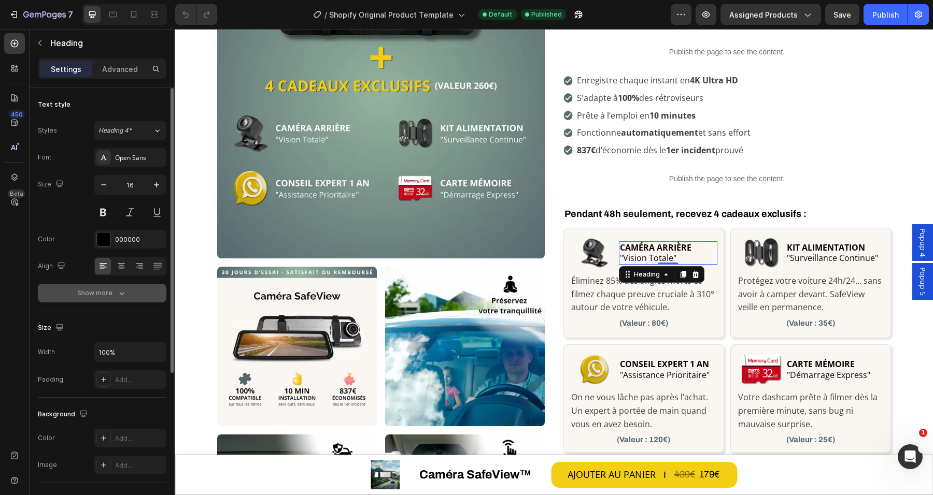
click at [117, 295] on icon "button" at bounding box center [122, 293] width 10 height 10
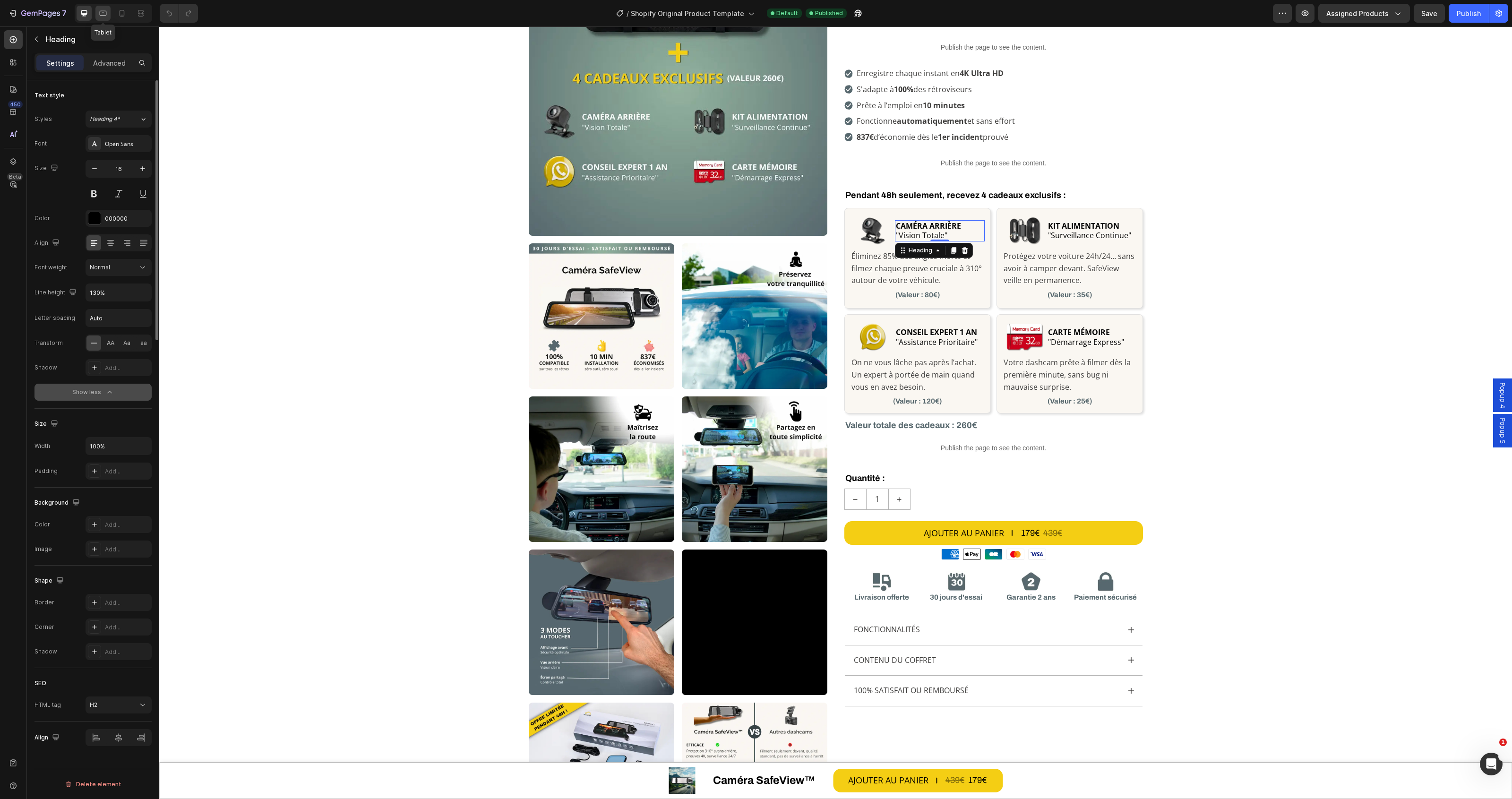
click at [101, 11] on icon at bounding box center [103, 14] width 7 height 5
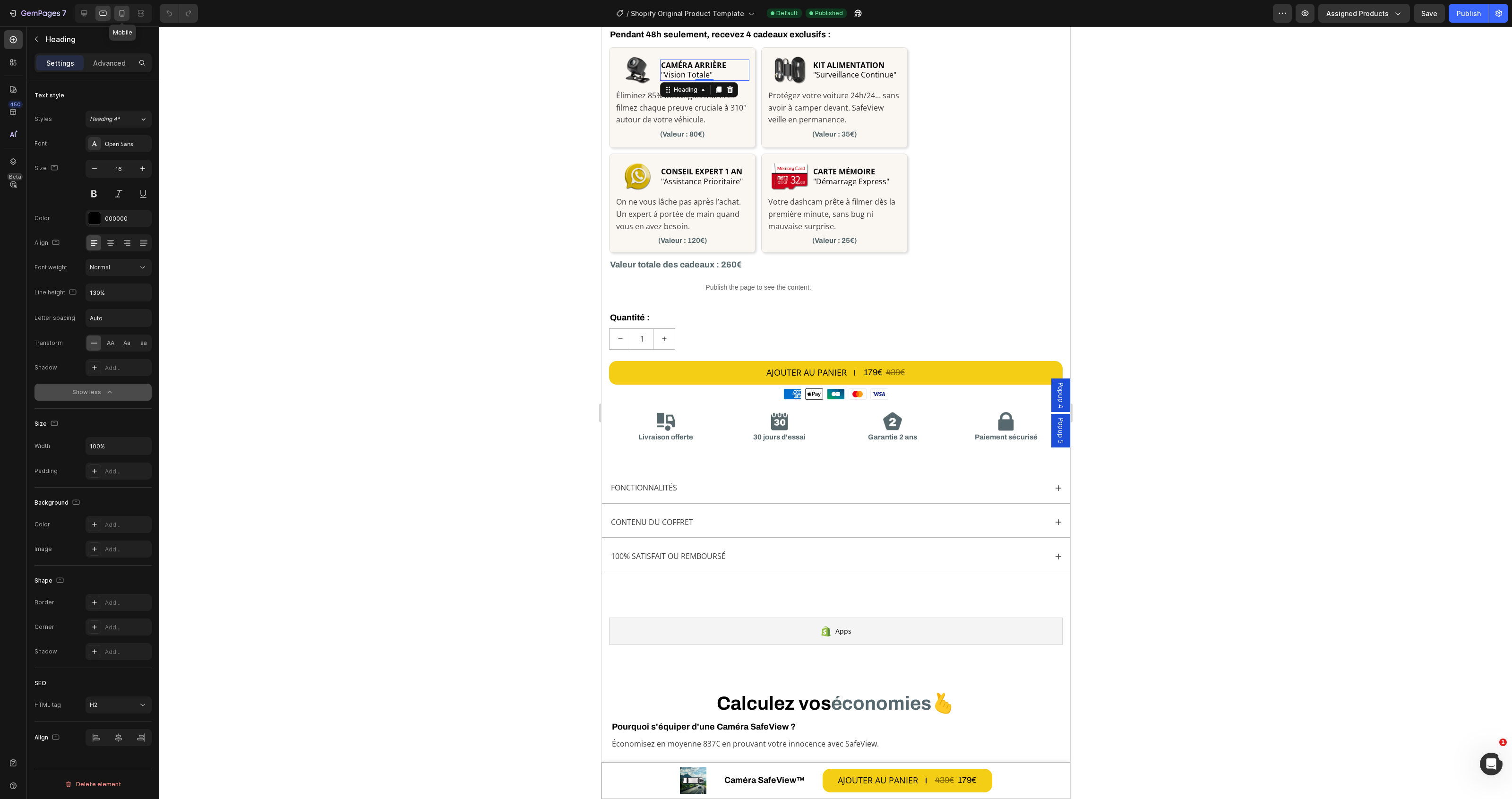
click at [114, 12] on div at bounding box center [121, 13] width 16 height 16
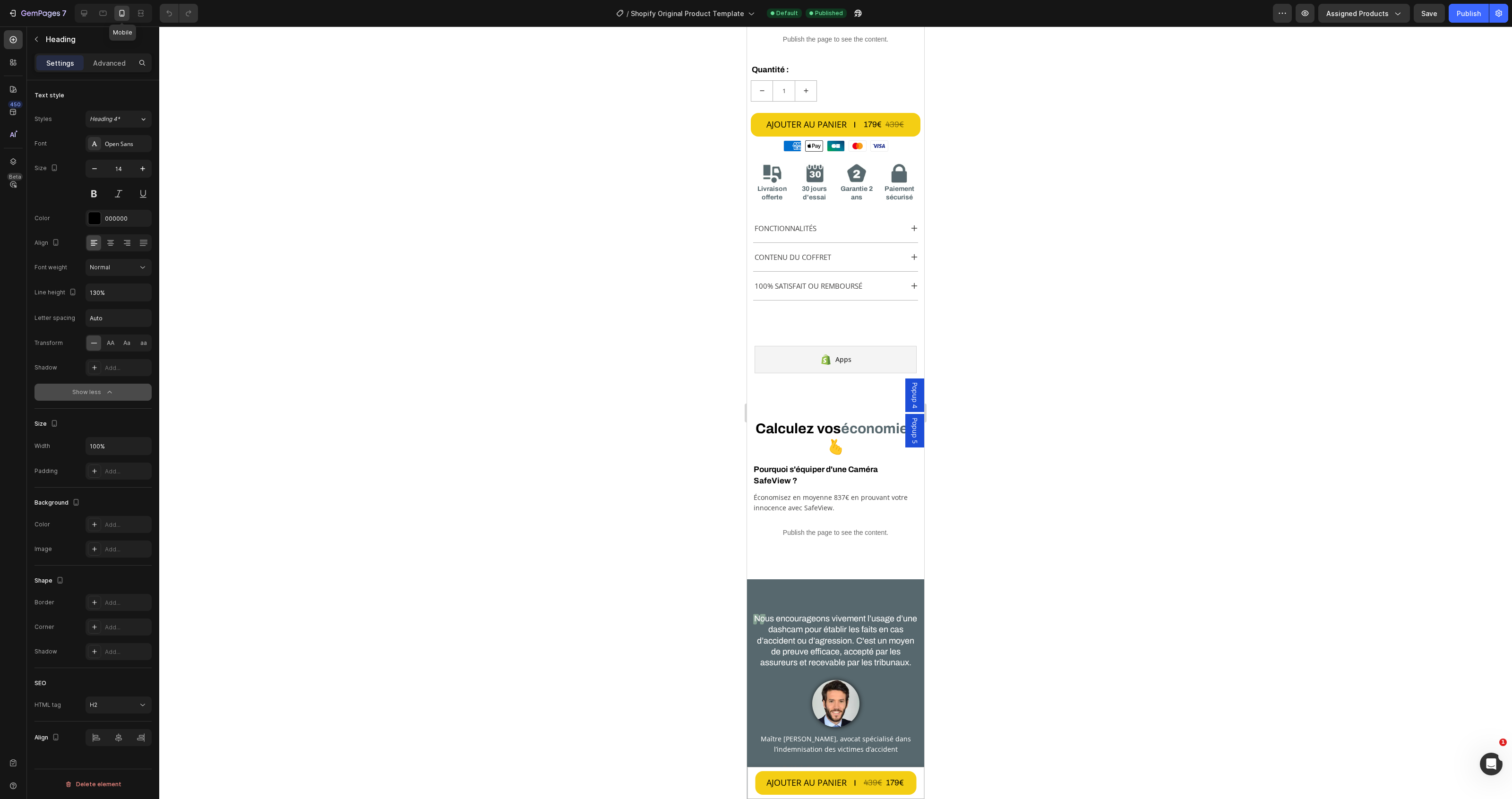
scroll to position [524, 0]
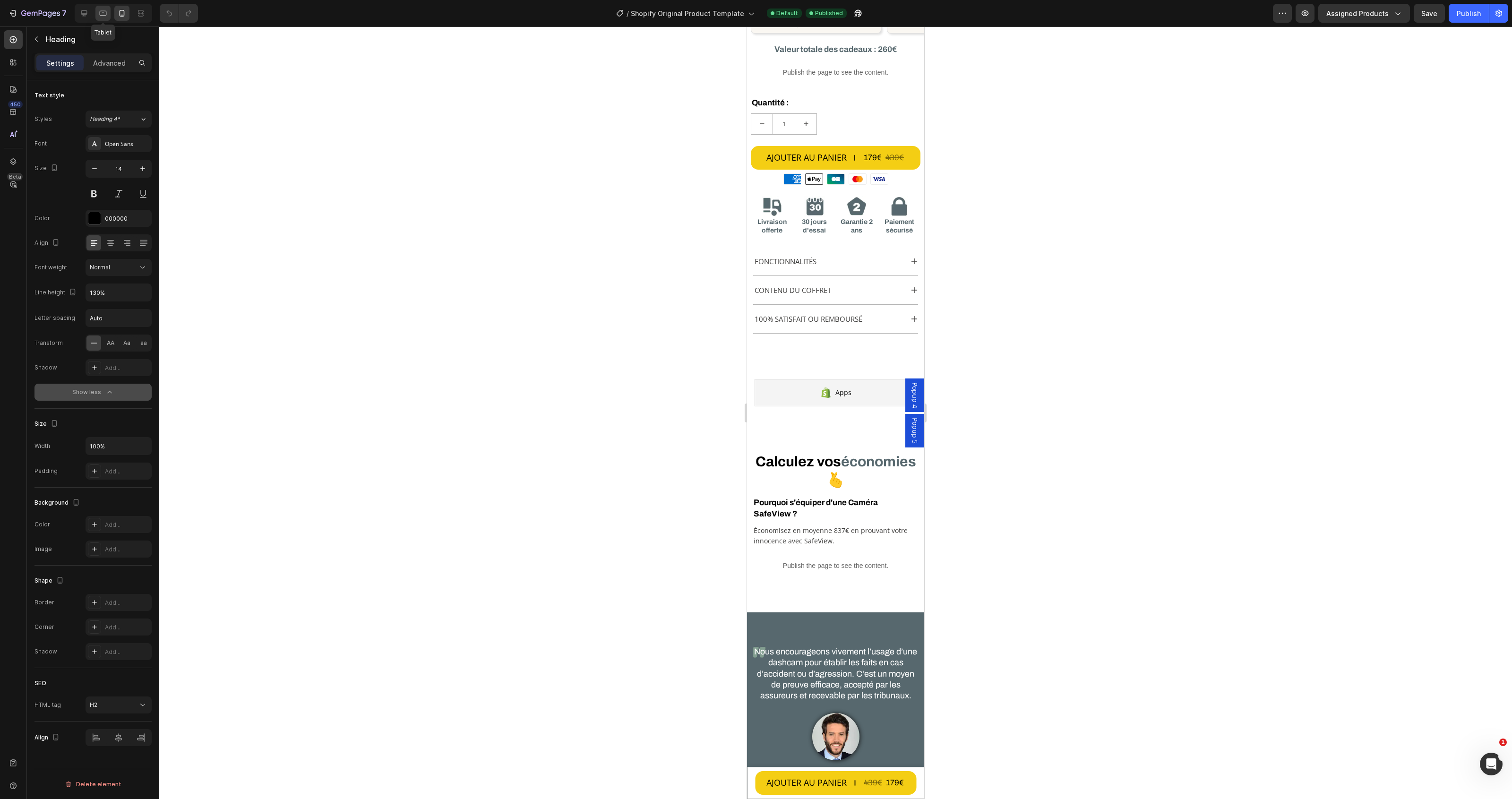
click at [104, 15] on icon at bounding box center [103, 13] width 9 height 9
type input "16"
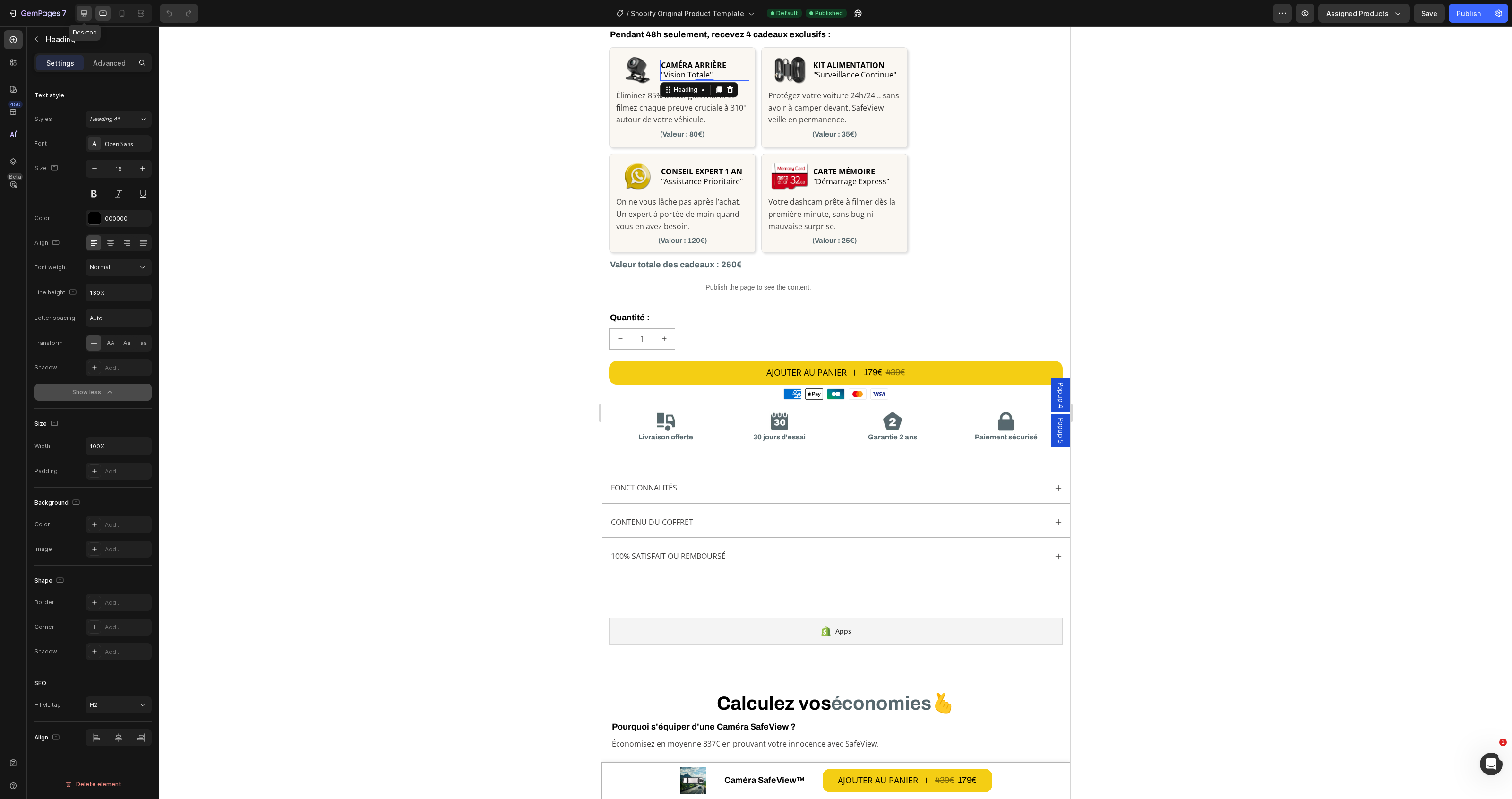
click at [85, 16] on icon at bounding box center [84, 13] width 6 height 6
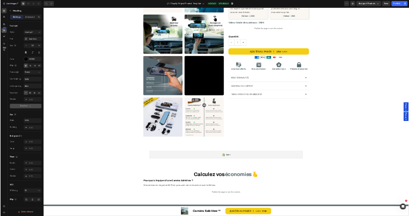
scroll to position [295, 0]
